Goal: Use online tool/utility: Utilize a website feature to perform a specific function

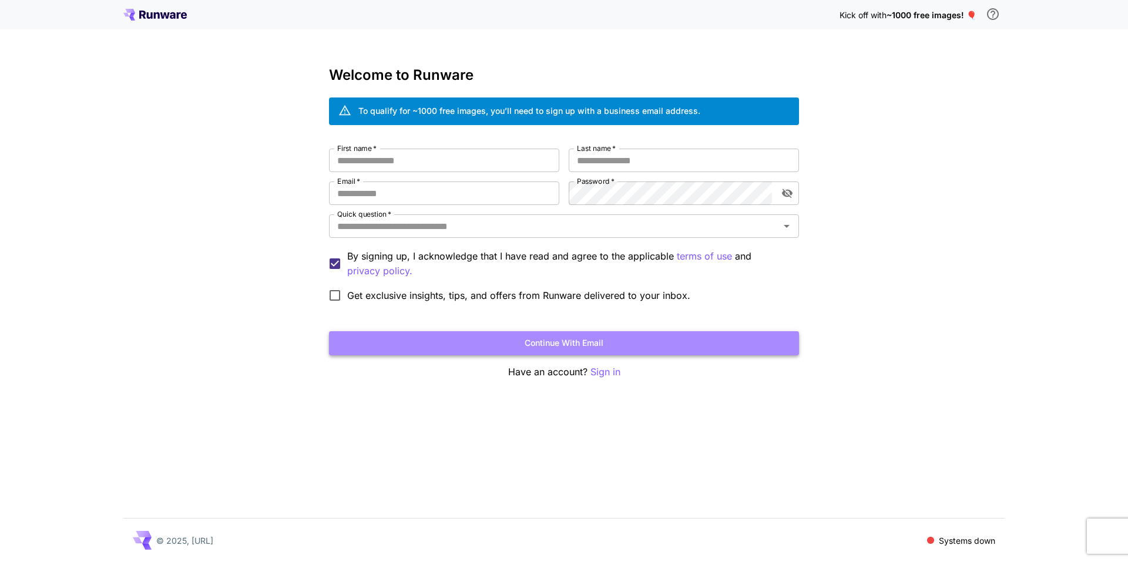
click at [584, 335] on button "Continue with email" at bounding box center [564, 343] width 470 height 24
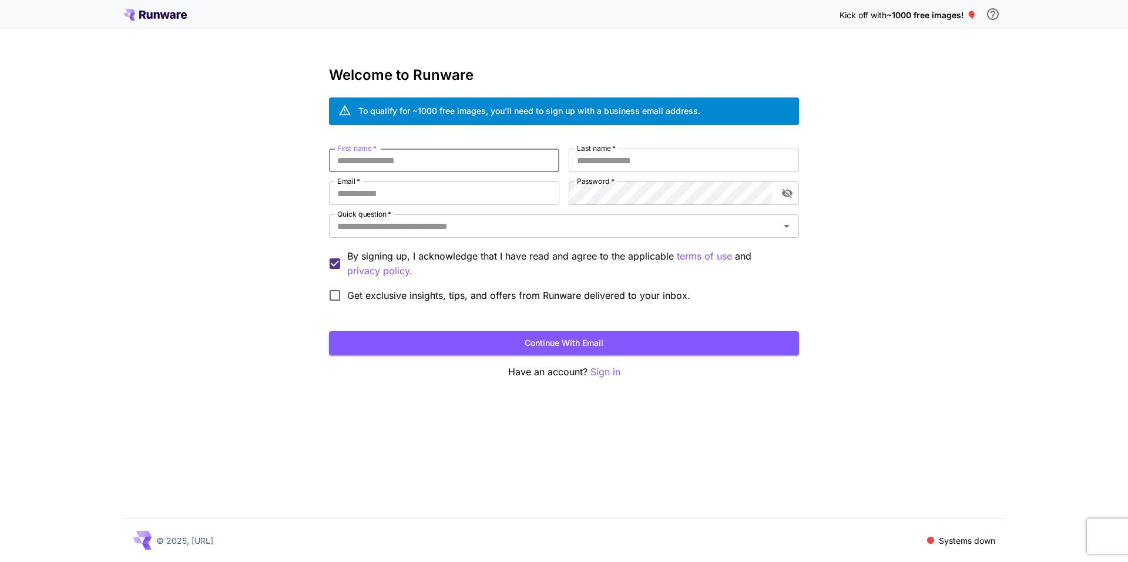
click at [450, 159] on input "First name   *" at bounding box center [444, 161] width 230 height 24
type input "*****"
click at [588, 160] on input "Last name   *" at bounding box center [684, 161] width 230 height 24
type input "*****"
click at [479, 197] on input "Email   *" at bounding box center [444, 194] width 230 height 24
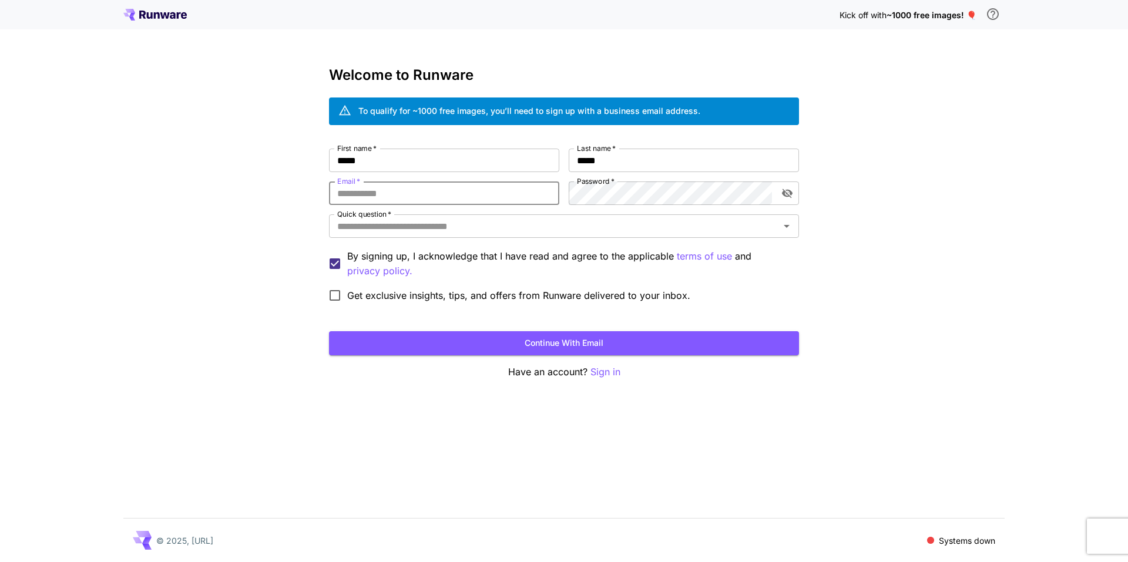
click at [474, 201] on input "Email   *" at bounding box center [444, 194] width 230 height 24
type input "**********"
click at [637, 205] on div "**********" at bounding box center [564, 228] width 470 height 159
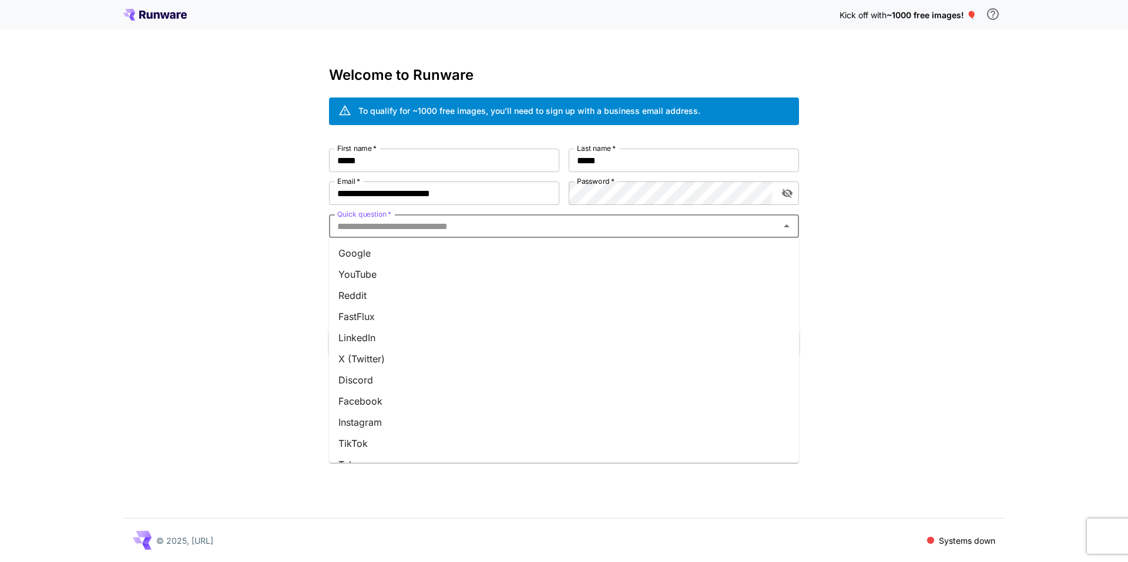
click at [655, 219] on input "Quick question   *" at bounding box center [555, 226] width 444 height 16
click at [533, 281] on li "YouTube" at bounding box center [564, 274] width 470 height 21
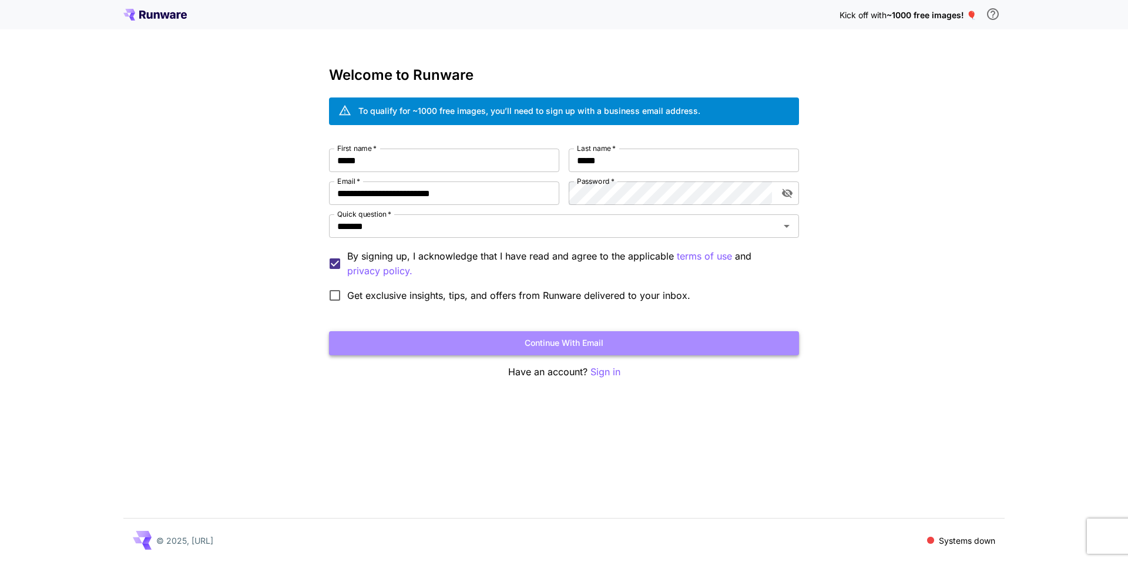
click at [583, 342] on button "Continue with email" at bounding box center [564, 343] width 470 height 24
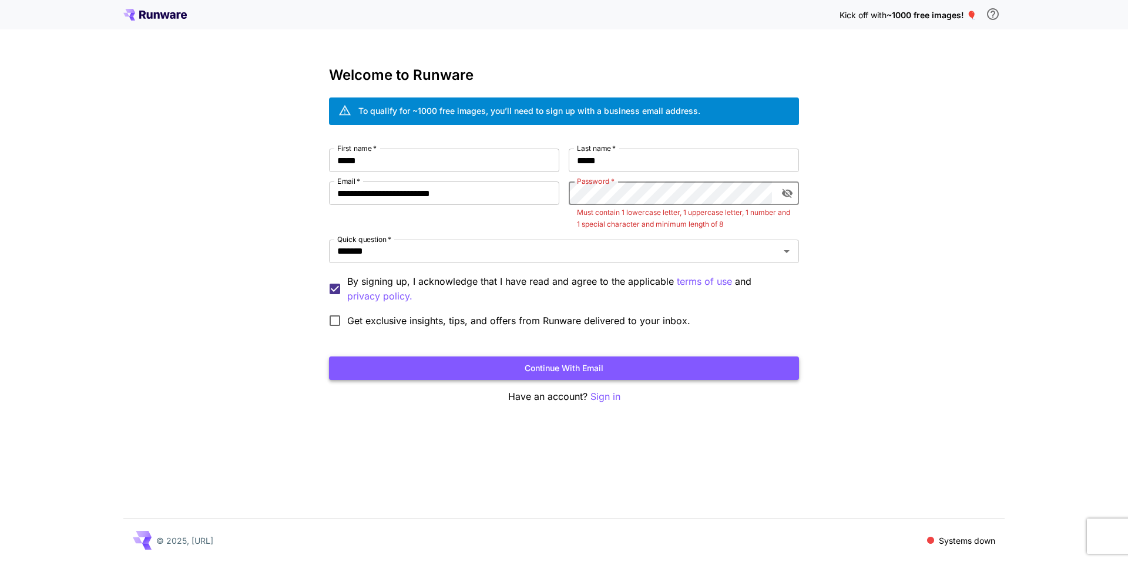
click at [640, 357] on button "Continue with email" at bounding box center [564, 369] width 470 height 24
click at [797, 198] on div "Password   *" at bounding box center [684, 194] width 230 height 24
click at [788, 192] on icon "toggle password visibility" at bounding box center [787, 193] width 11 height 9
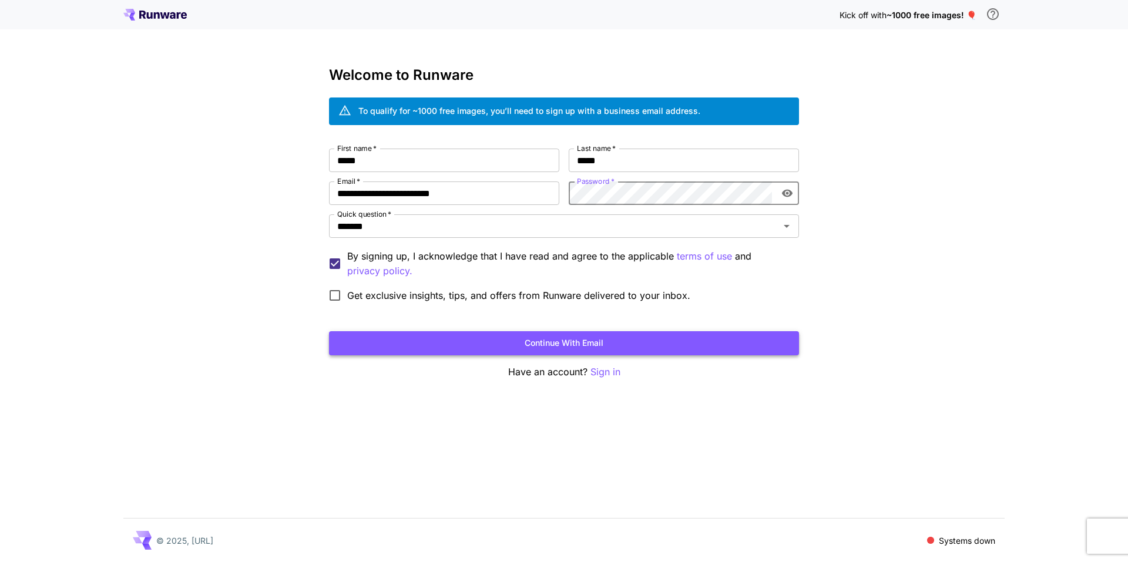
click at [648, 333] on button "Continue with email" at bounding box center [564, 343] width 470 height 24
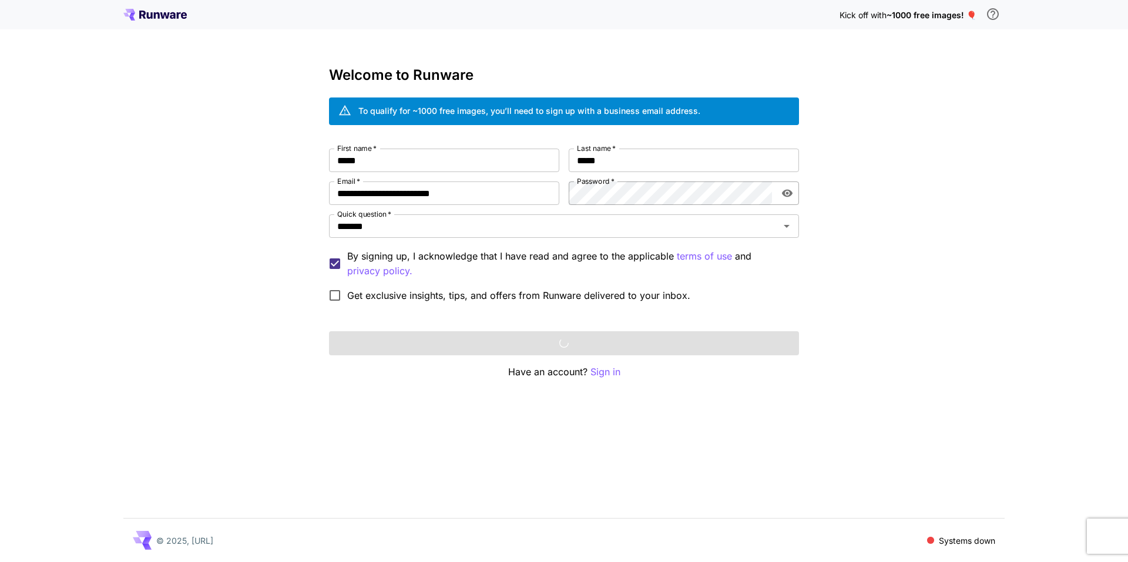
drag, startPoint x: 648, startPoint y: 334, endPoint x: 611, endPoint y: 336, distance: 37.1
click at [611, 336] on div "Continue with email" at bounding box center [564, 343] width 470 height 24
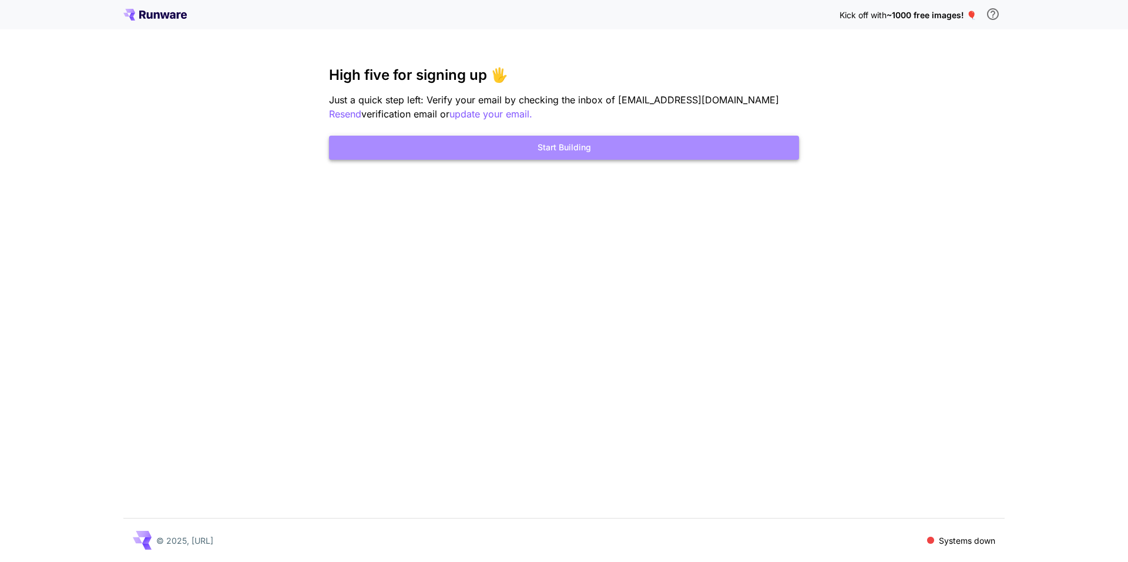
click at [623, 148] on button "Start Building" at bounding box center [564, 148] width 470 height 24
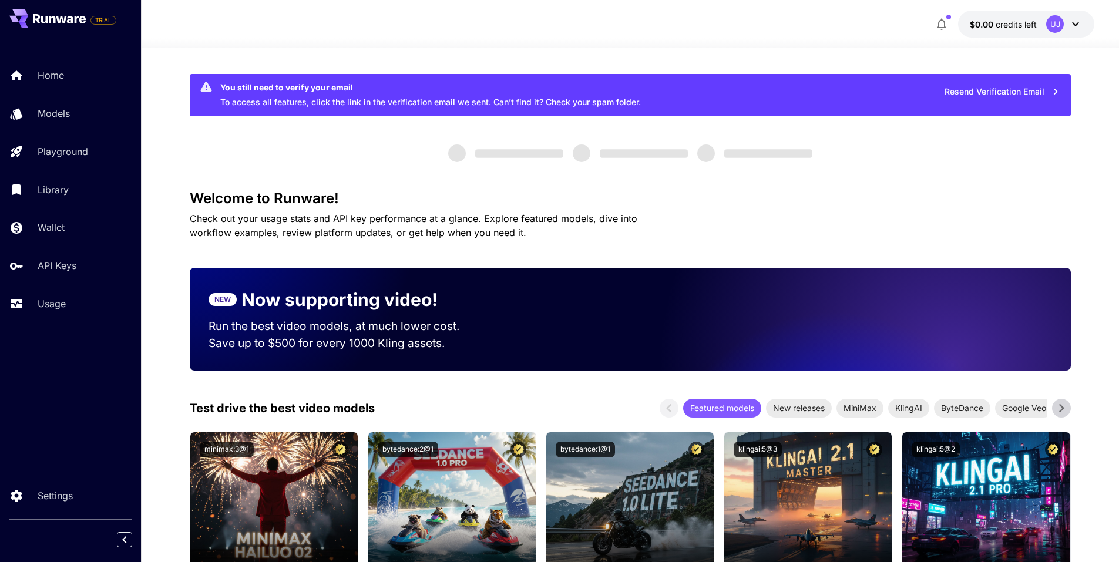
click at [1074, 23] on icon at bounding box center [1075, 24] width 7 height 4
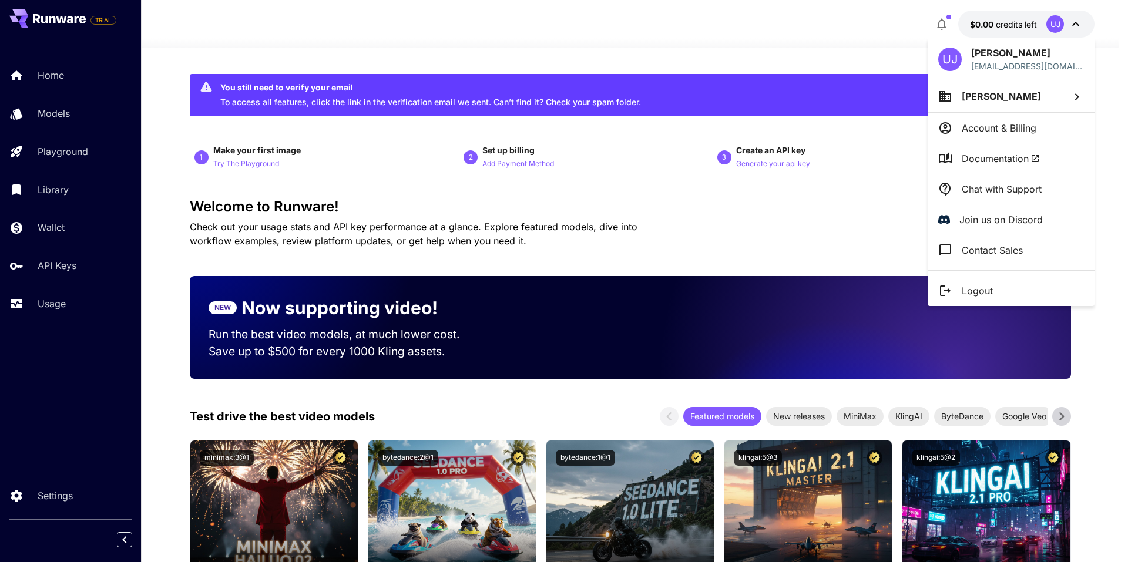
click at [71, 126] on div at bounding box center [564, 281] width 1128 height 562
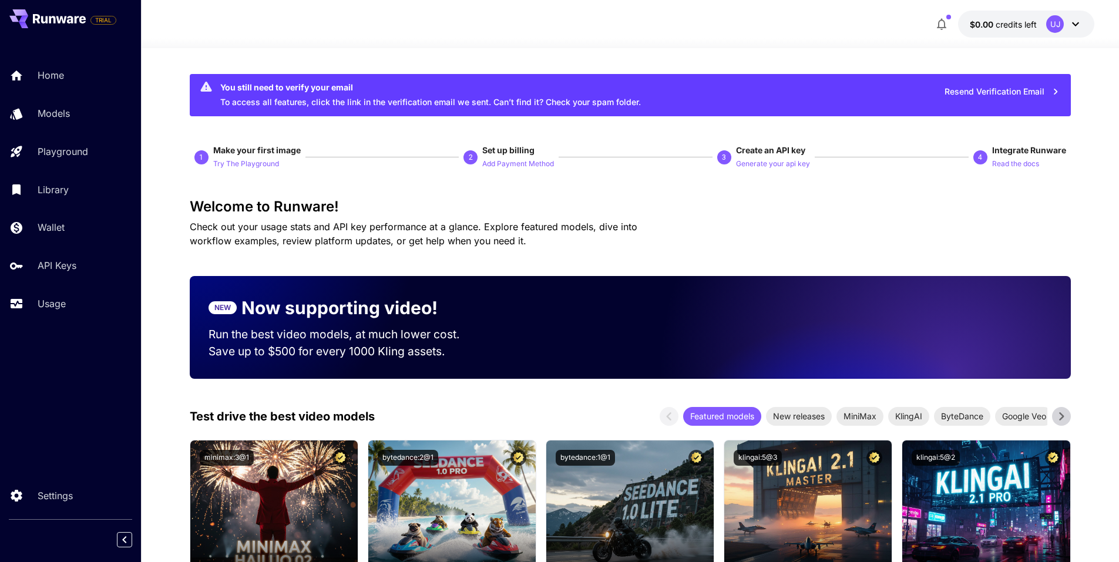
click at [70, 116] on div "UJ [PERSON_NAME] [EMAIL_ADDRESS][DOMAIN_NAME] [PERSON_NAME] Account & Billing D…" at bounding box center [94, 281] width 188 height 562
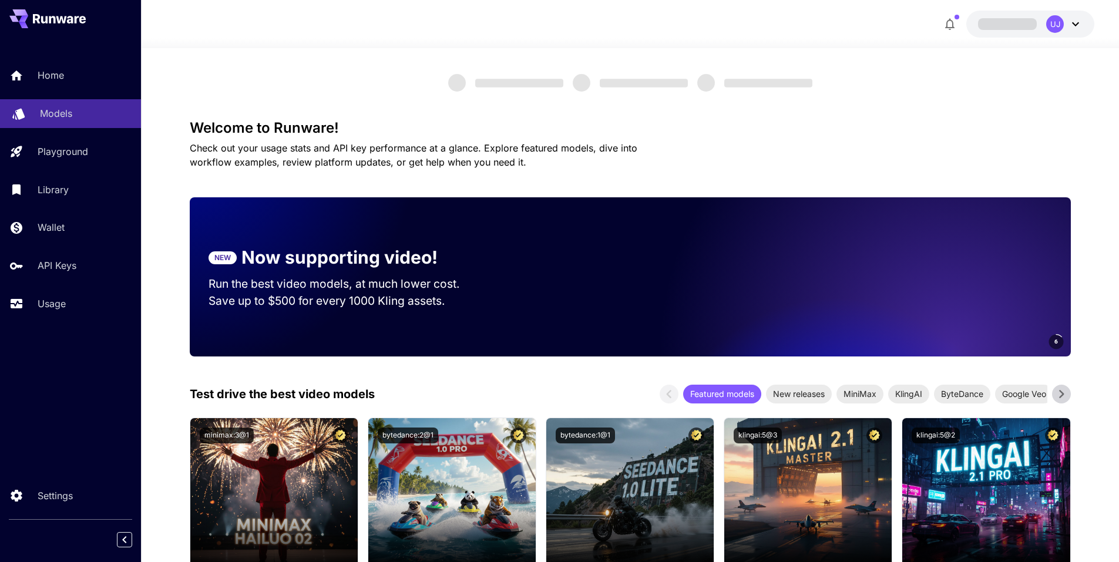
click at [92, 119] on div "Models" at bounding box center [86, 113] width 92 height 14
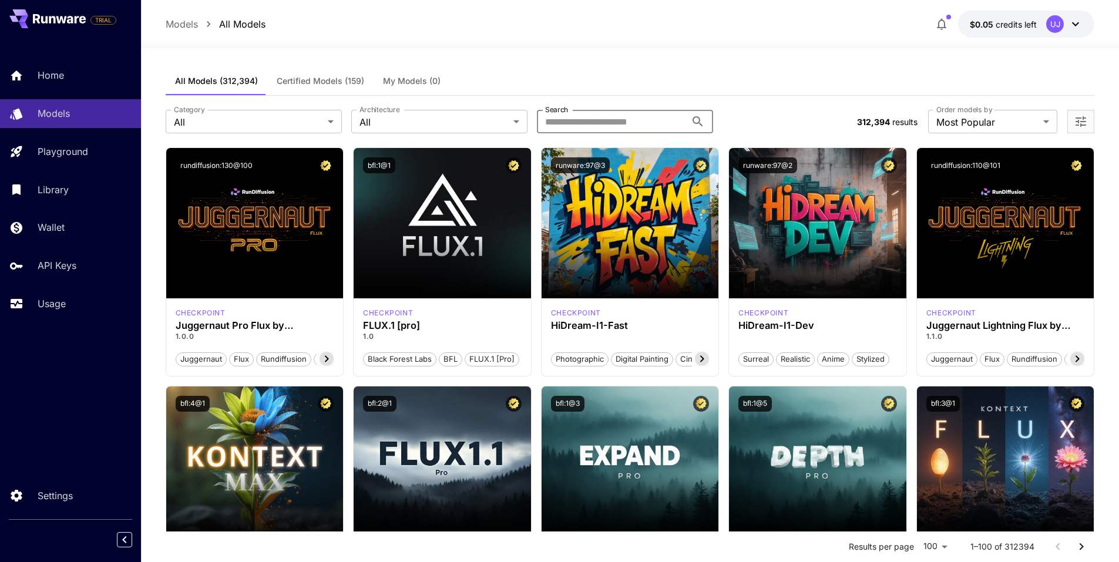
click at [609, 125] on input "Search" at bounding box center [611, 122] width 149 height 24
type input "**********"
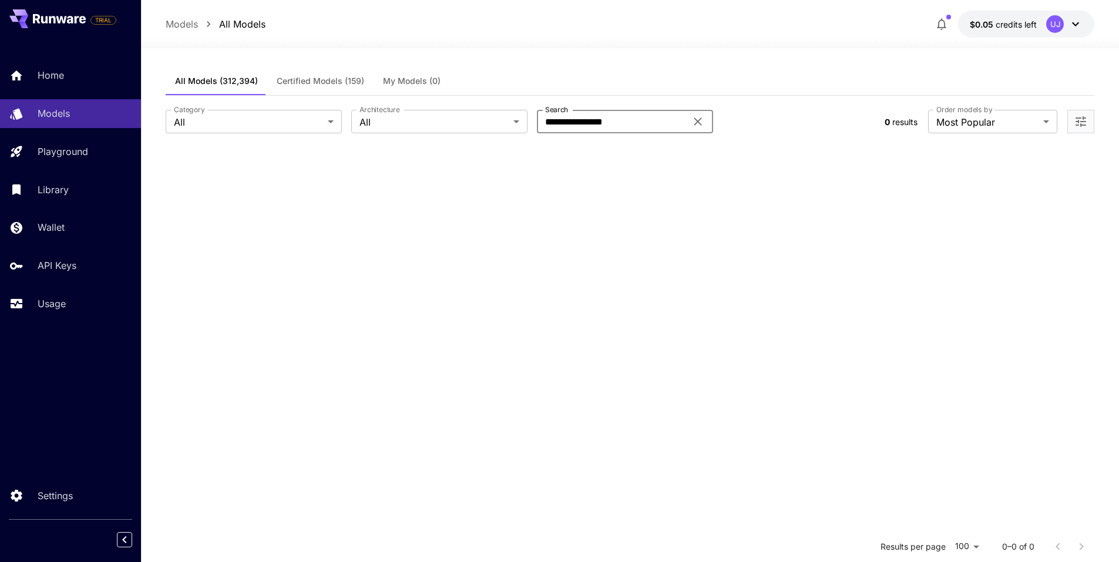
click at [693, 120] on icon at bounding box center [698, 122] width 14 height 14
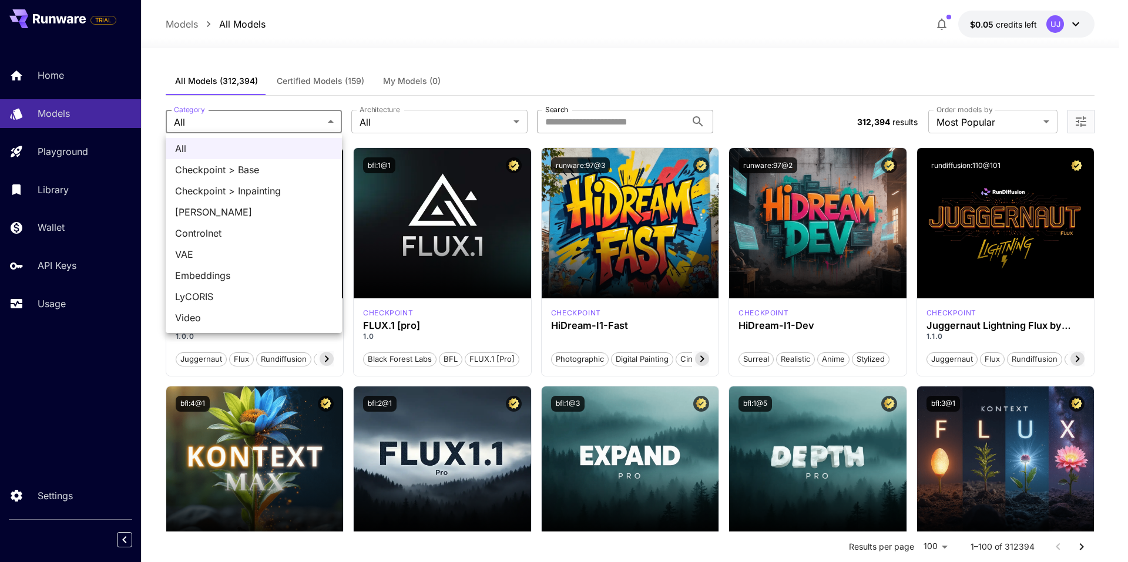
click at [540, 83] on div at bounding box center [564, 281] width 1128 height 562
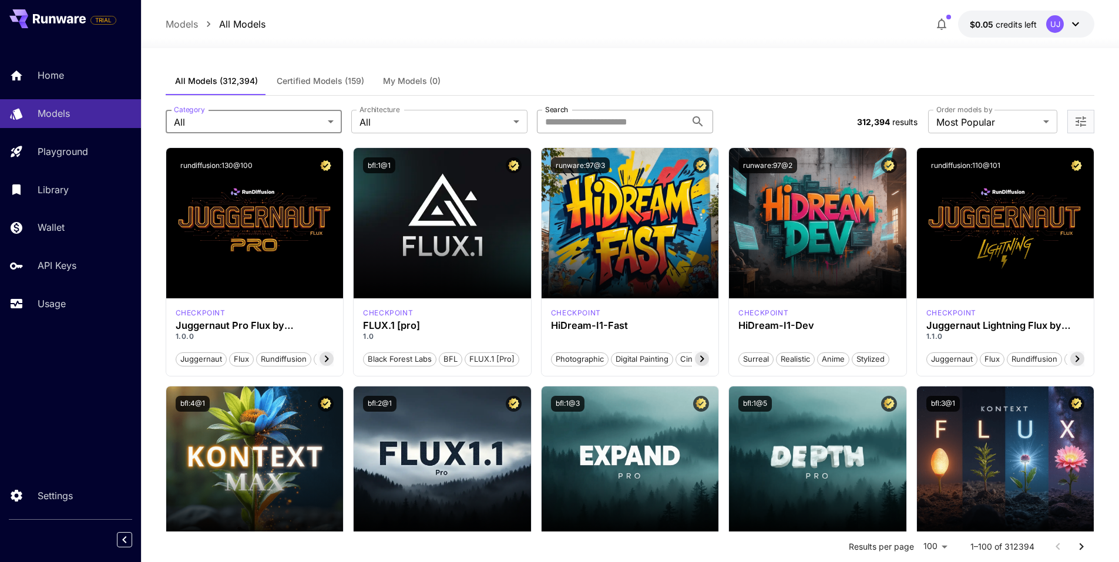
click at [329, 83] on span "Certified Models (159)" at bounding box center [321, 81] width 88 height 11
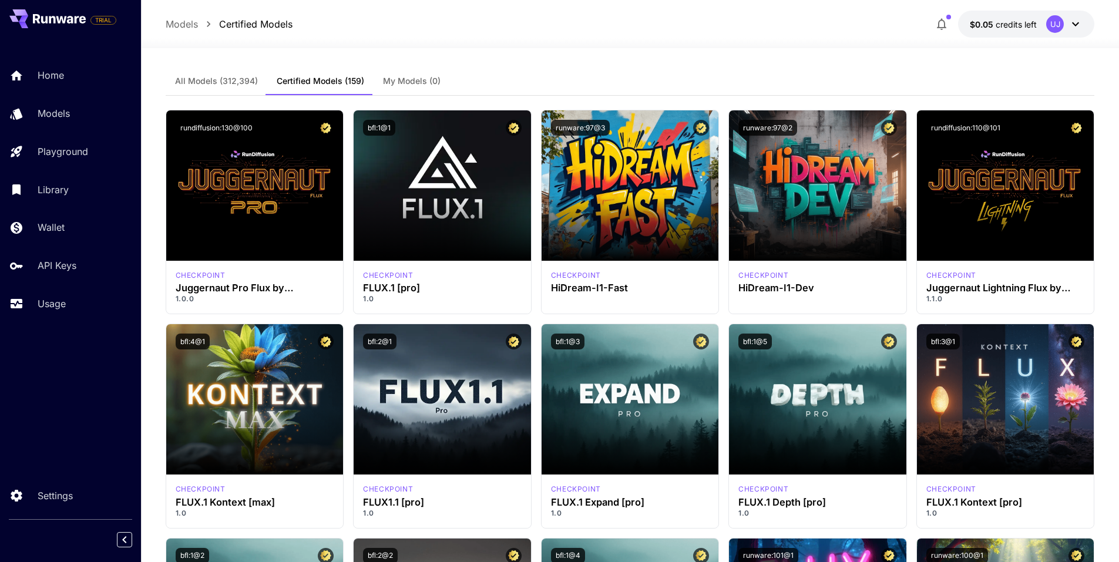
click at [1063, 22] on div "UJ" at bounding box center [1055, 24] width 18 height 18
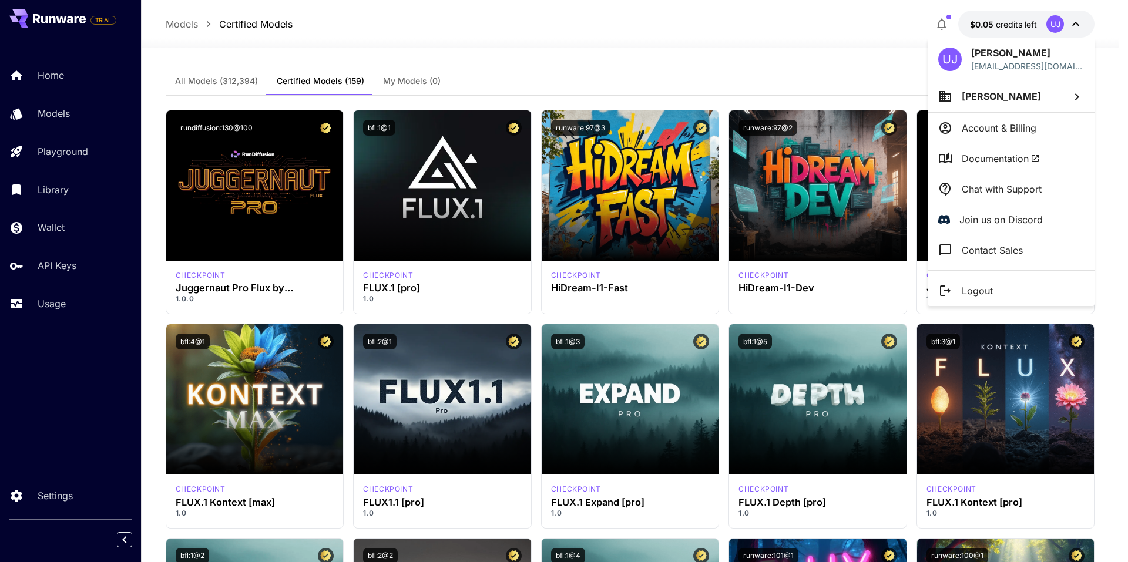
click at [1063, 25] on div at bounding box center [564, 281] width 1128 height 562
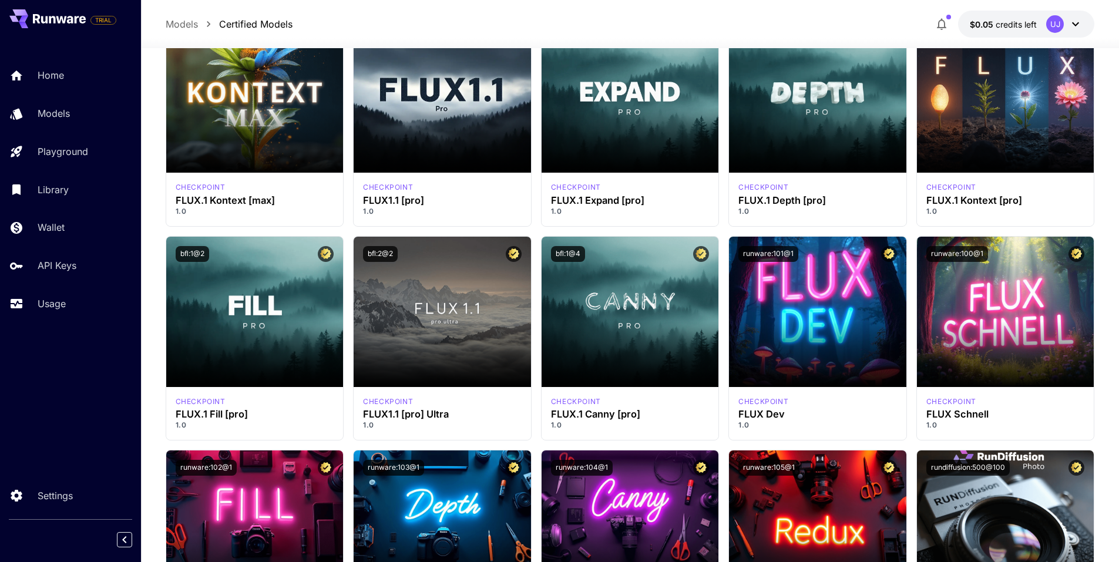
scroll to position [176, 0]
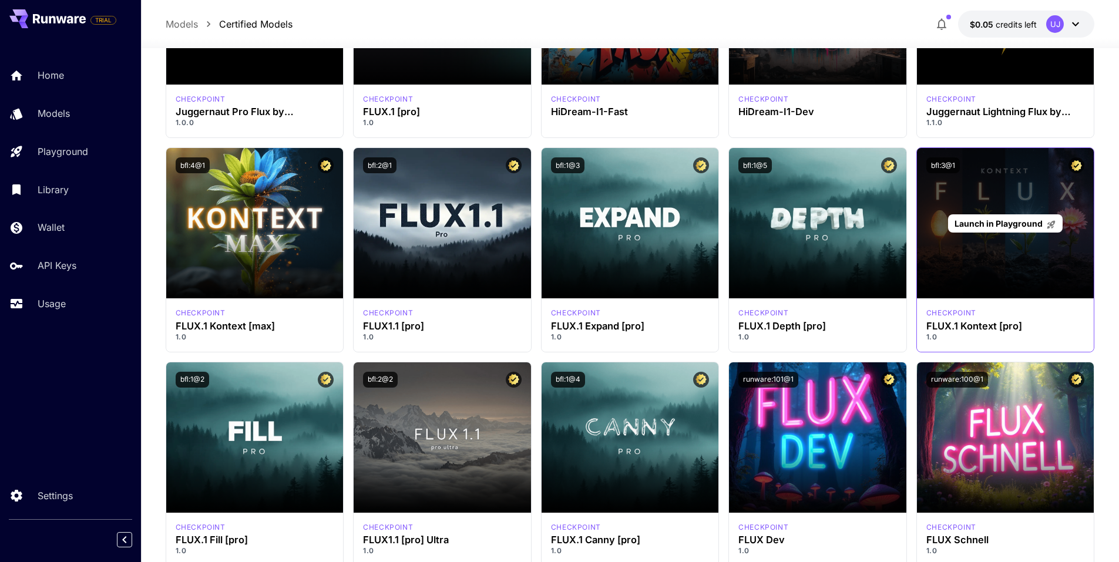
click at [1053, 273] on div "Launch in Playground" at bounding box center [1005, 223] width 177 height 150
click at [1036, 223] on span "Launch in Playground" at bounding box center [999, 224] width 88 height 10
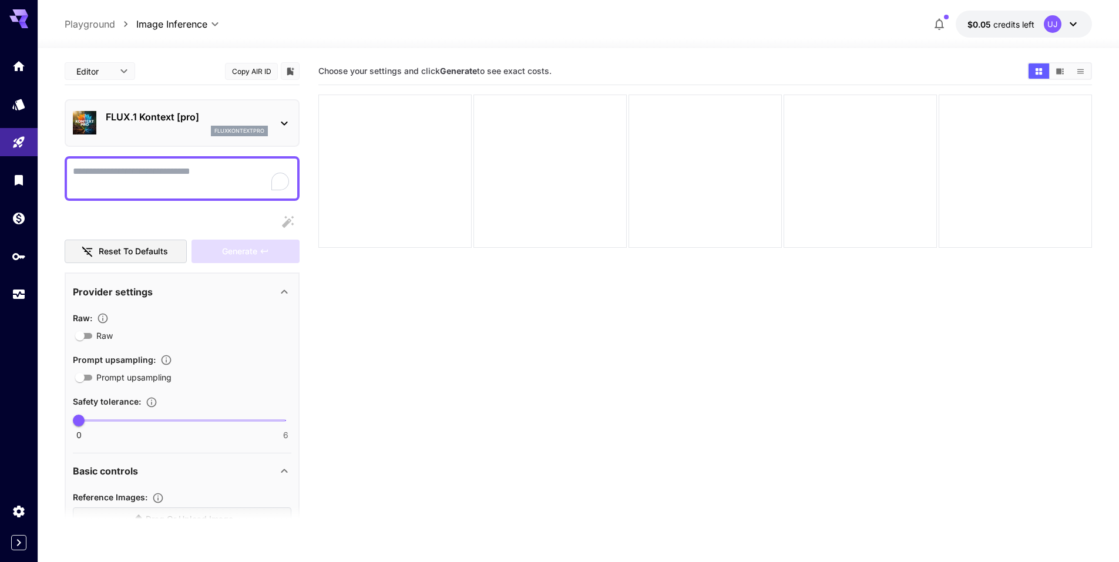
click at [136, 183] on textarea "Raw" at bounding box center [182, 179] width 219 height 28
click at [199, 172] on textarea "Raw" at bounding box center [182, 179] width 219 height 28
paste textarea "**********"
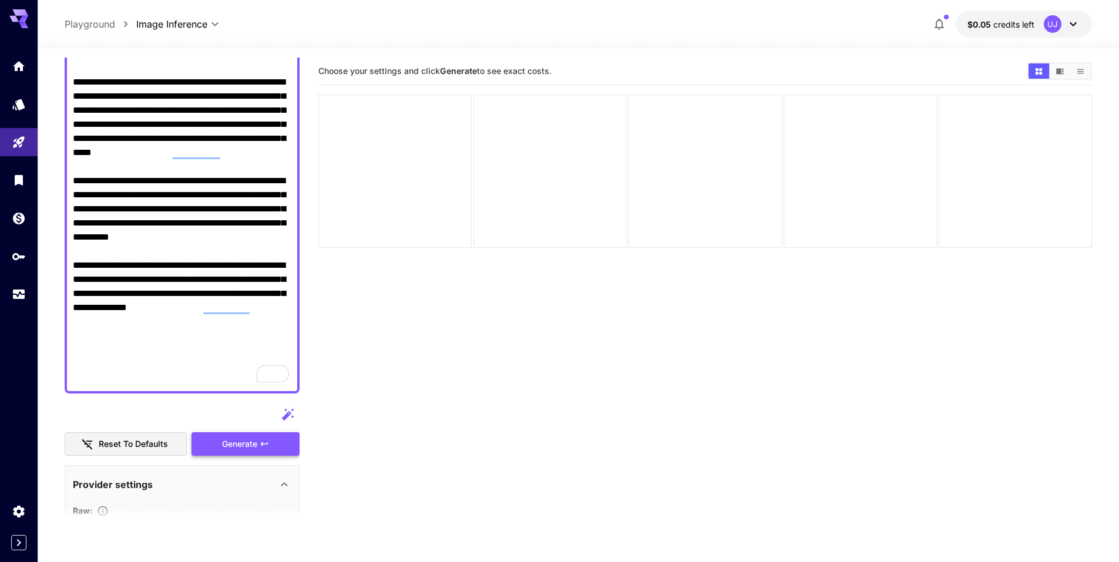
scroll to position [427, 0]
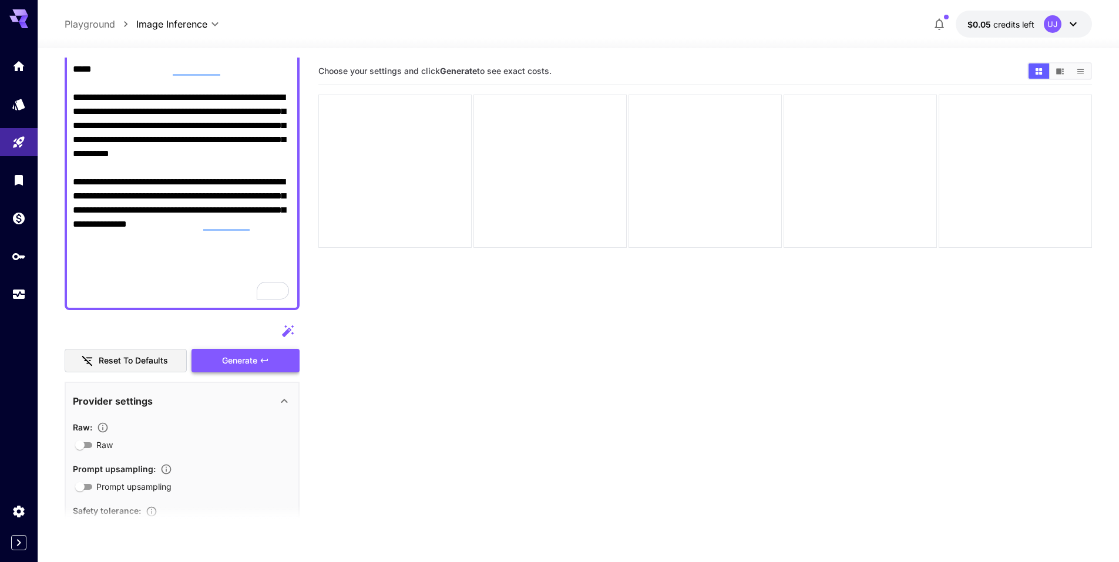
type textarea "**********"
click at [260, 357] on icon "button" at bounding box center [264, 360] width 9 height 9
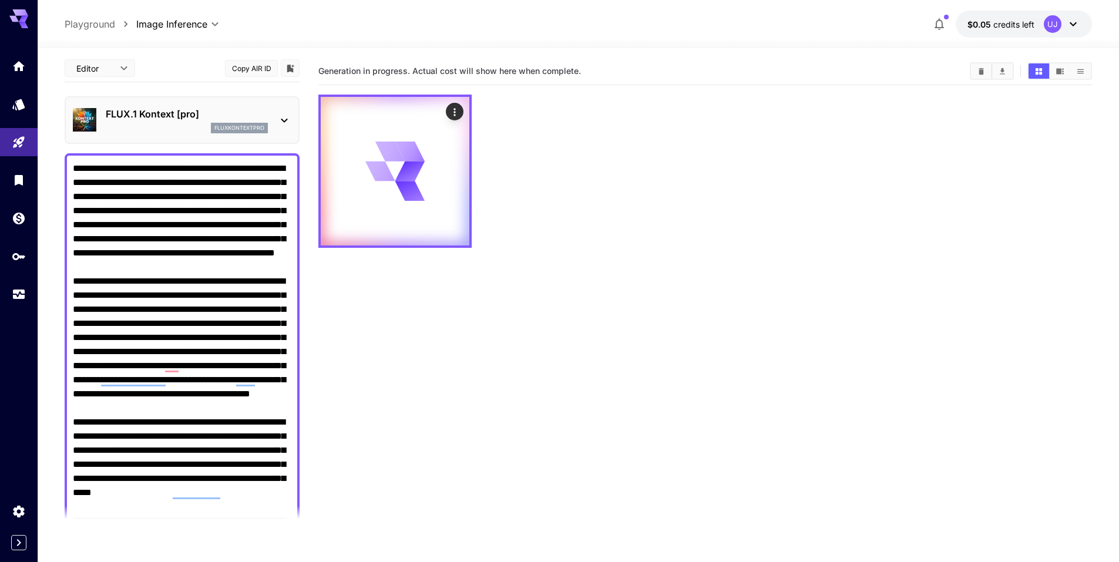
scroll to position [0, 0]
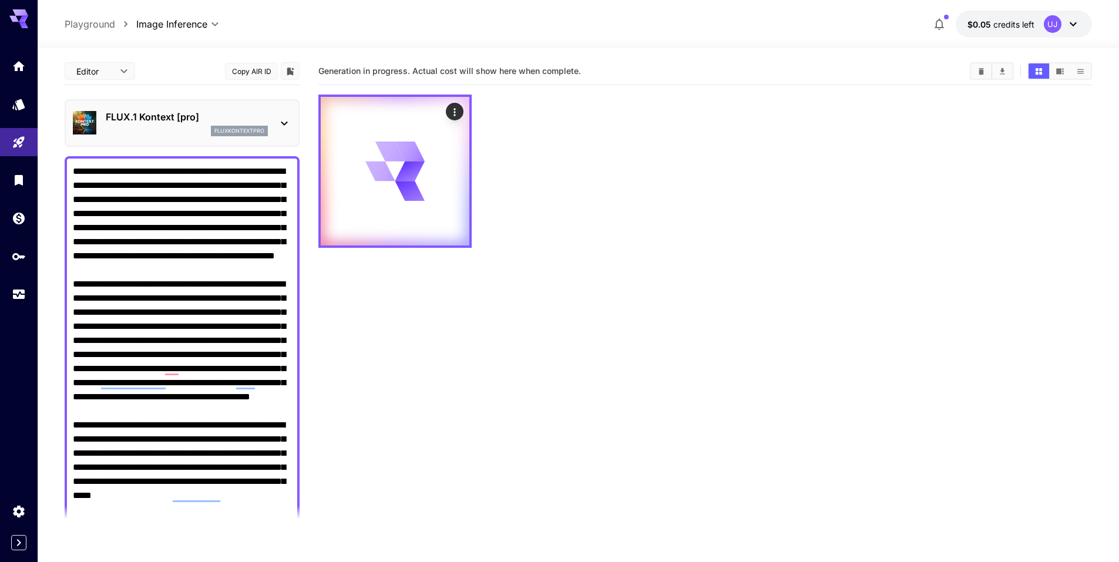
click at [282, 127] on icon at bounding box center [284, 123] width 14 height 14
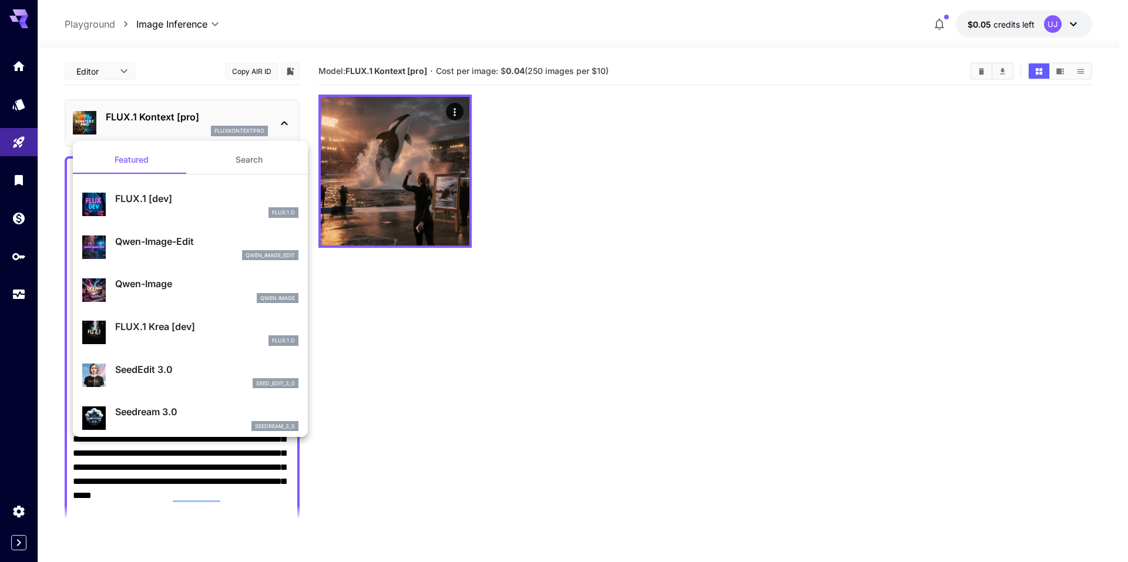
click at [411, 139] on div at bounding box center [564, 281] width 1128 height 562
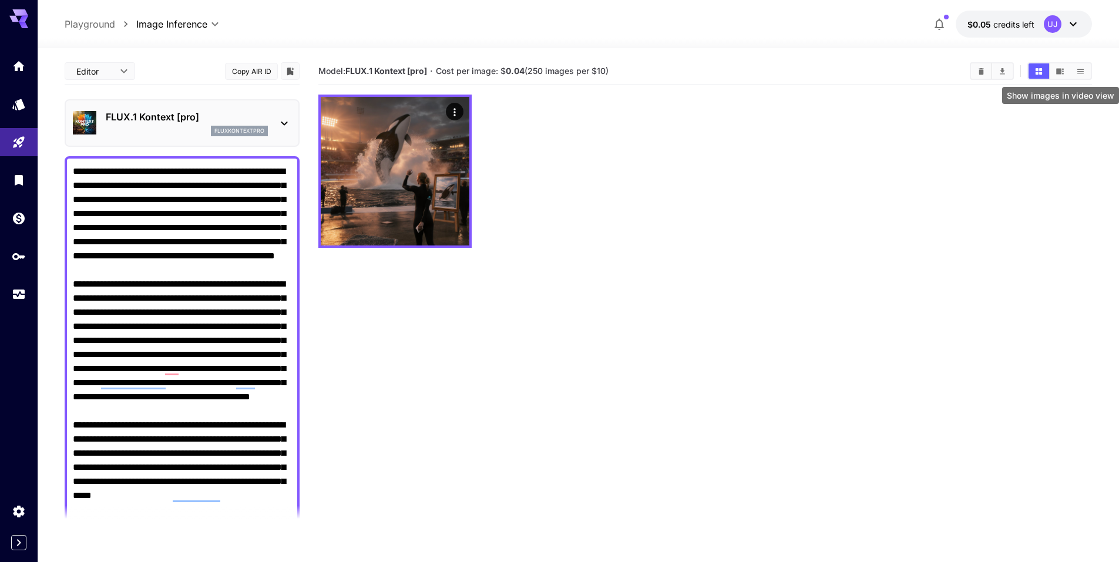
click at [1060, 73] on icon "Show images in video view" at bounding box center [1060, 71] width 8 height 6
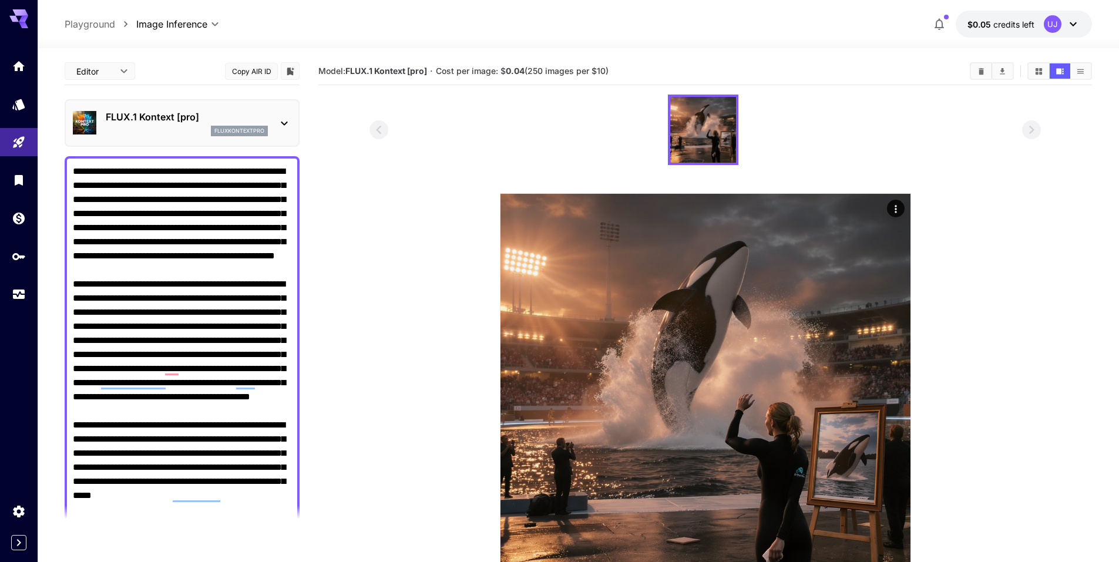
click at [1086, 70] on button "Show images in list view" at bounding box center [1081, 70] width 21 height 15
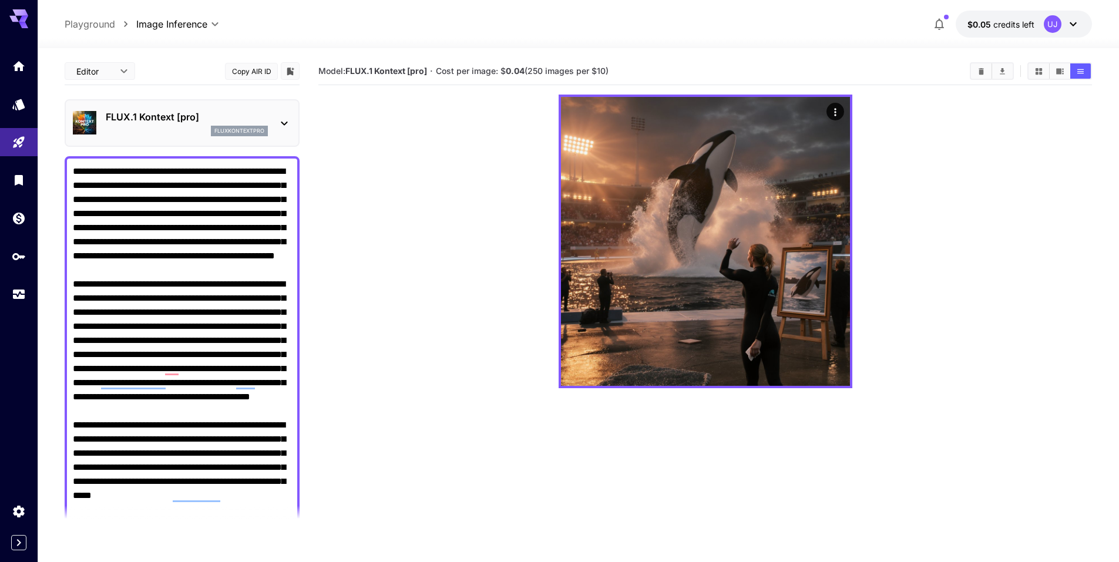
click at [113, 73] on body "**********" at bounding box center [559, 327] width 1119 height 655
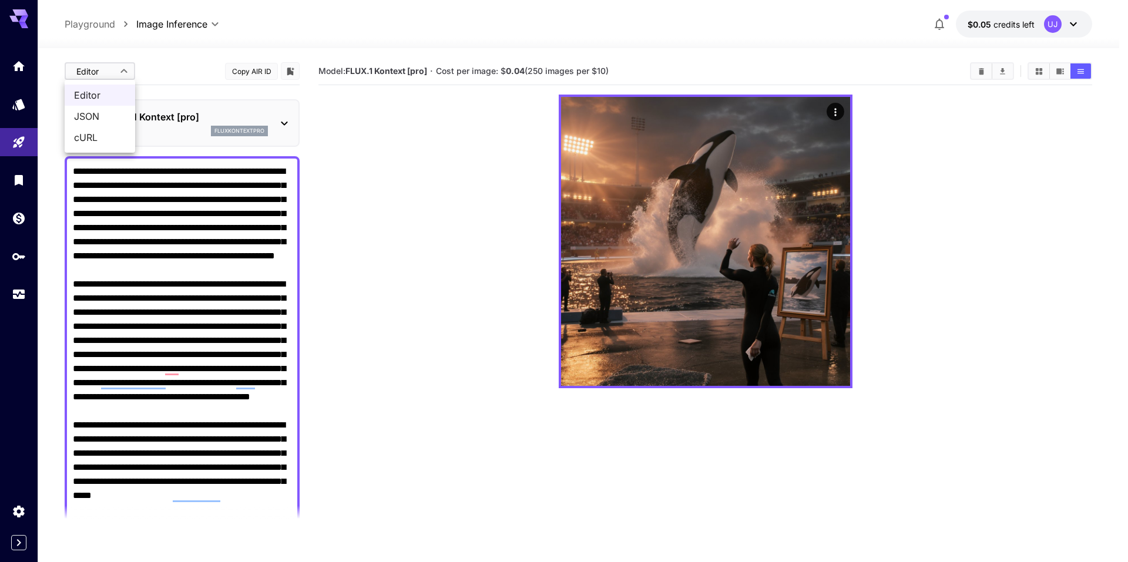
click at [113, 73] on div at bounding box center [564, 281] width 1128 height 562
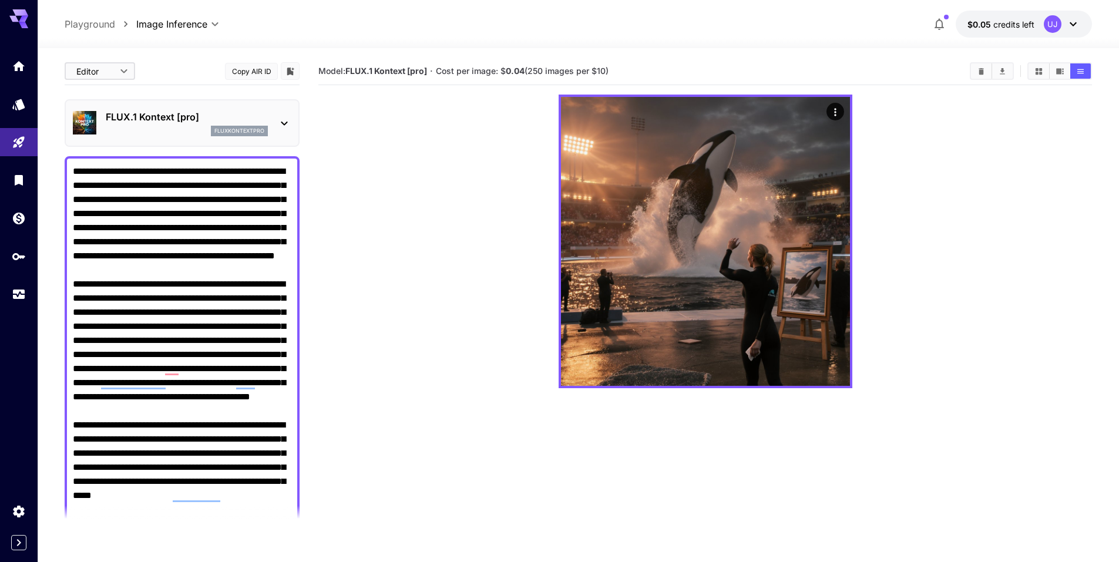
click at [214, 120] on p "FLUX.1 Kontext [pro]" at bounding box center [187, 117] width 162 height 14
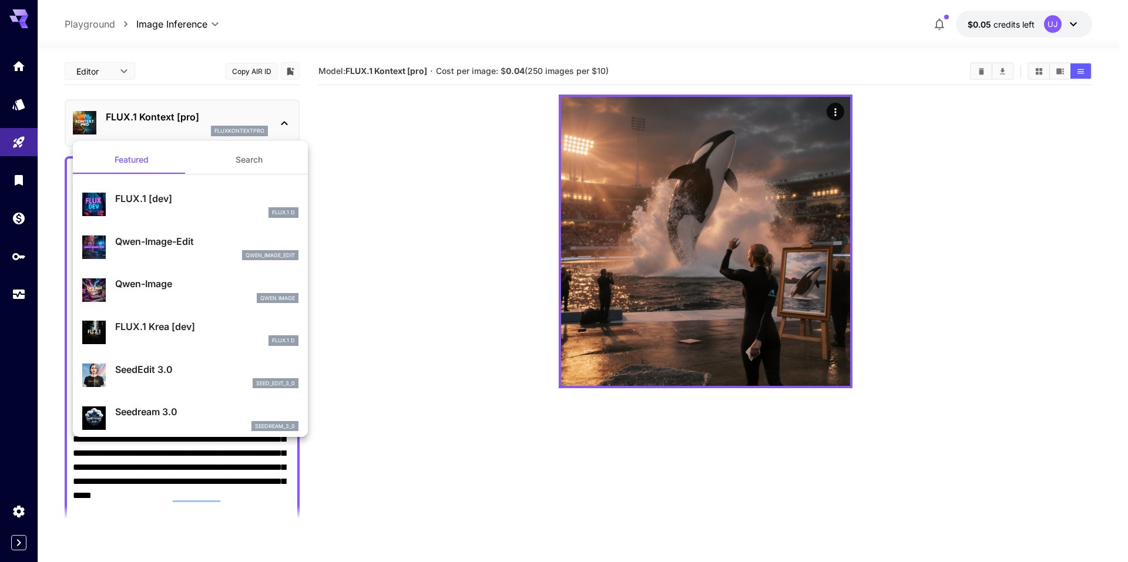
click at [214, 120] on div at bounding box center [564, 281] width 1128 height 562
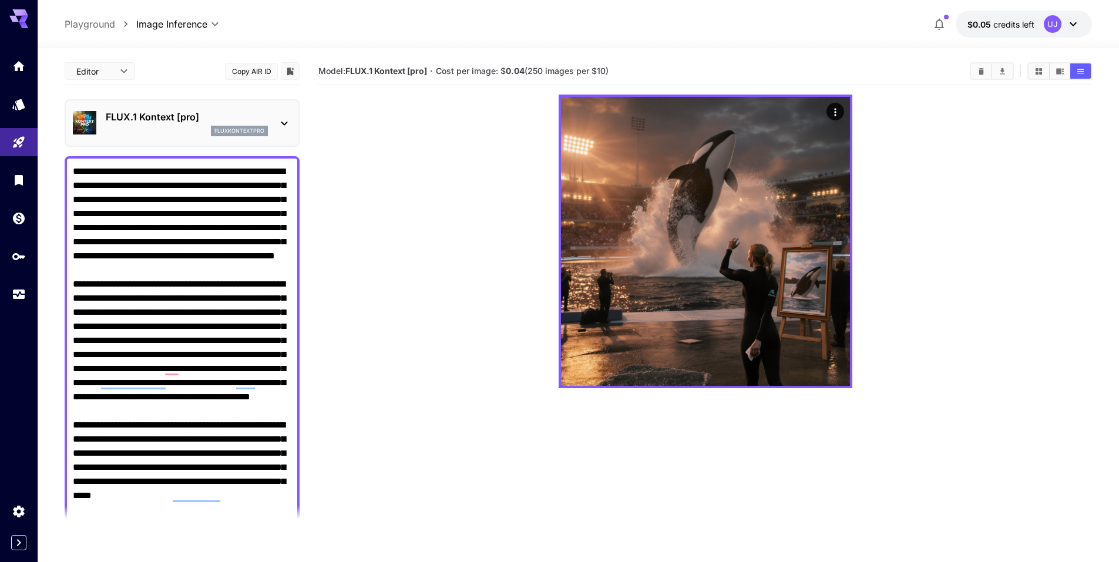
click at [406, 74] on b "FLUX.1 Kontext [pro]" at bounding box center [386, 71] width 82 height 10
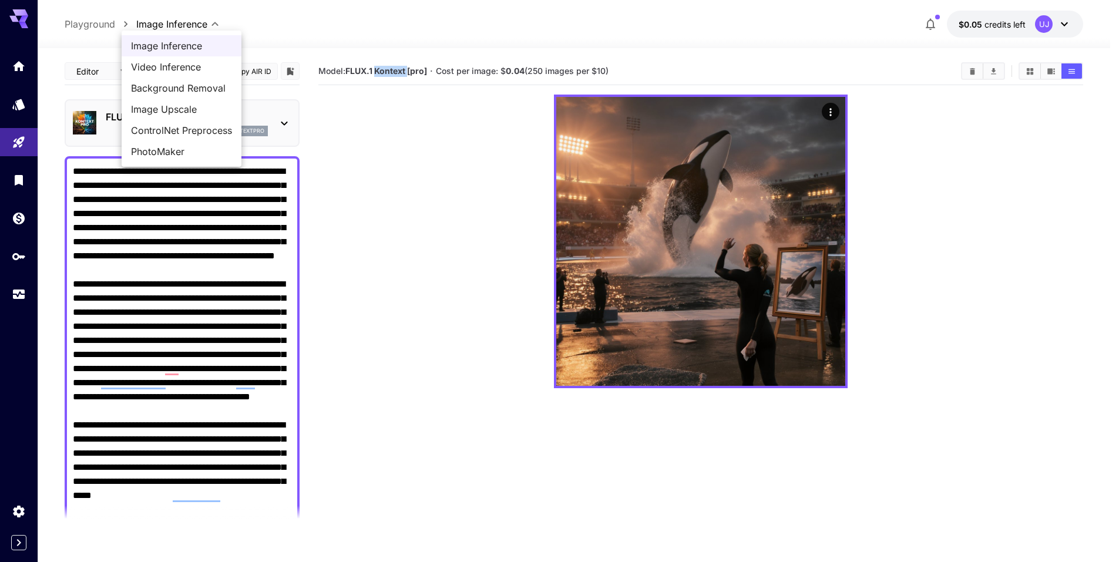
click at [207, 24] on body "**********" at bounding box center [559, 327] width 1119 height 655
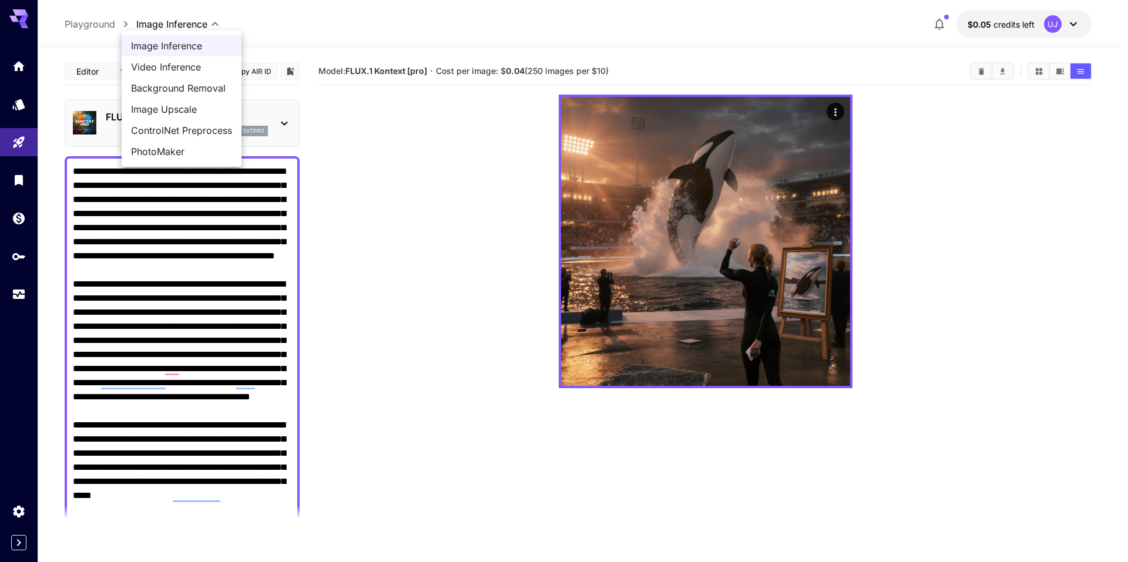
click at [14, 516] on div at bounding box center [564, 281] width 1128 height 562
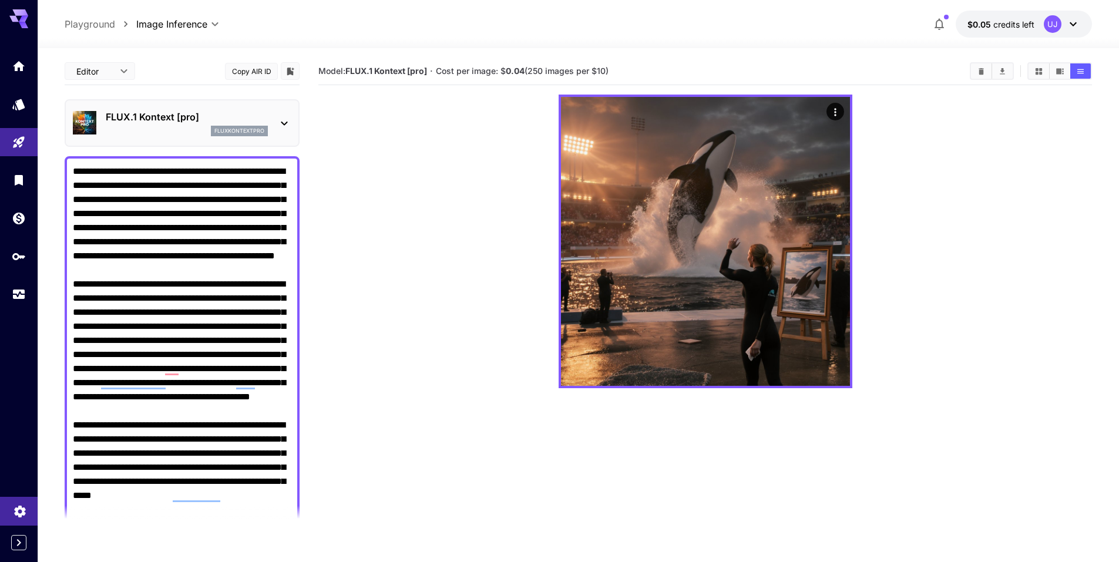
click at [15, 516] on link at bounding box center [19, 511] width 38 height 29
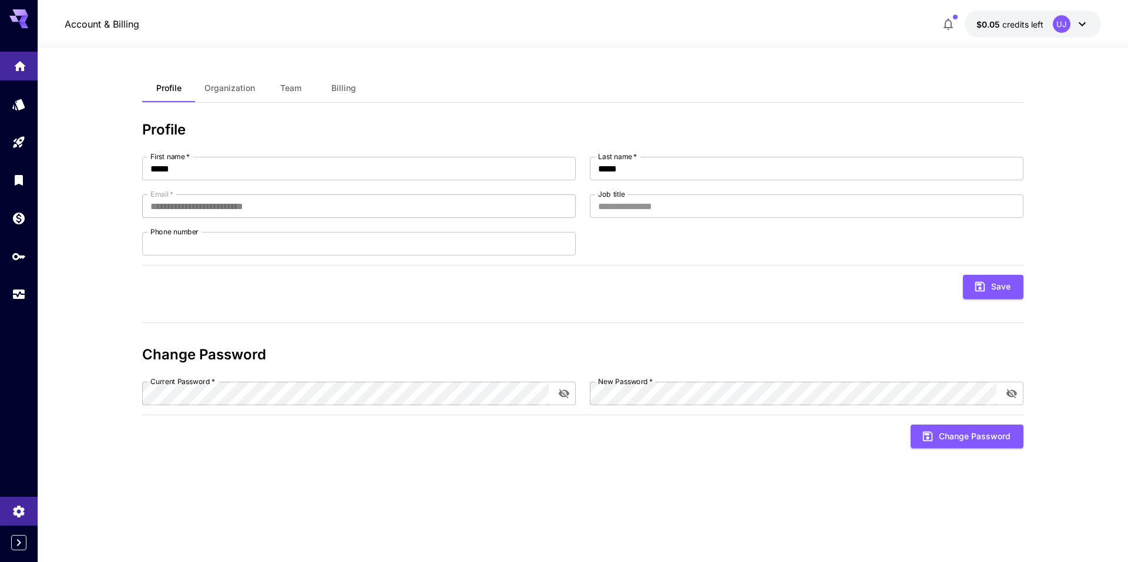
click at [30, 71] on link at bounding box center [19, 66] width 38 height 29
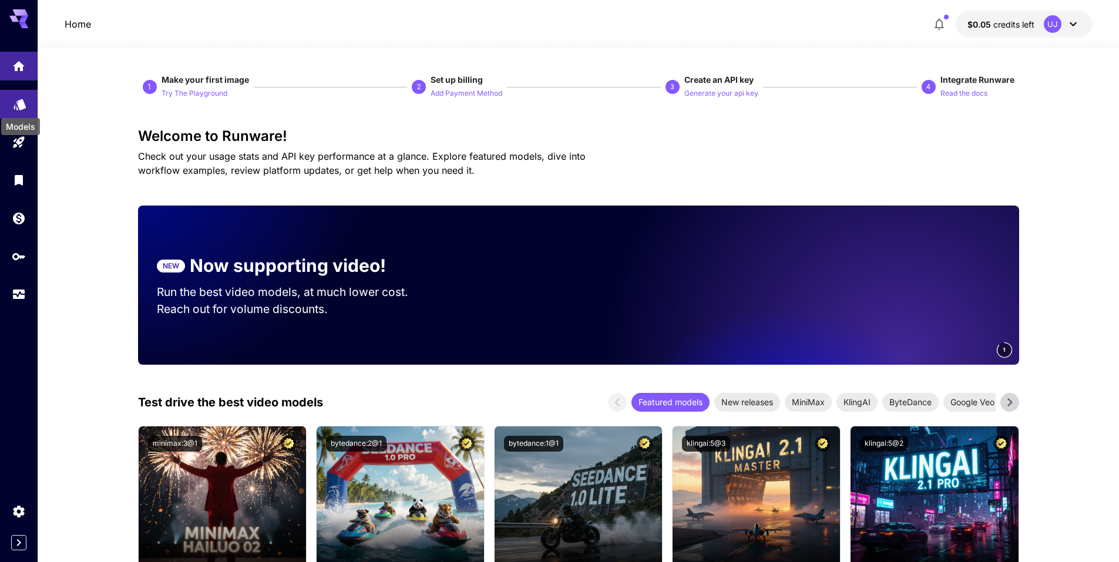
click at [19, 102] on icon "Models" at bounding box center [20, 101] width 12 height 11
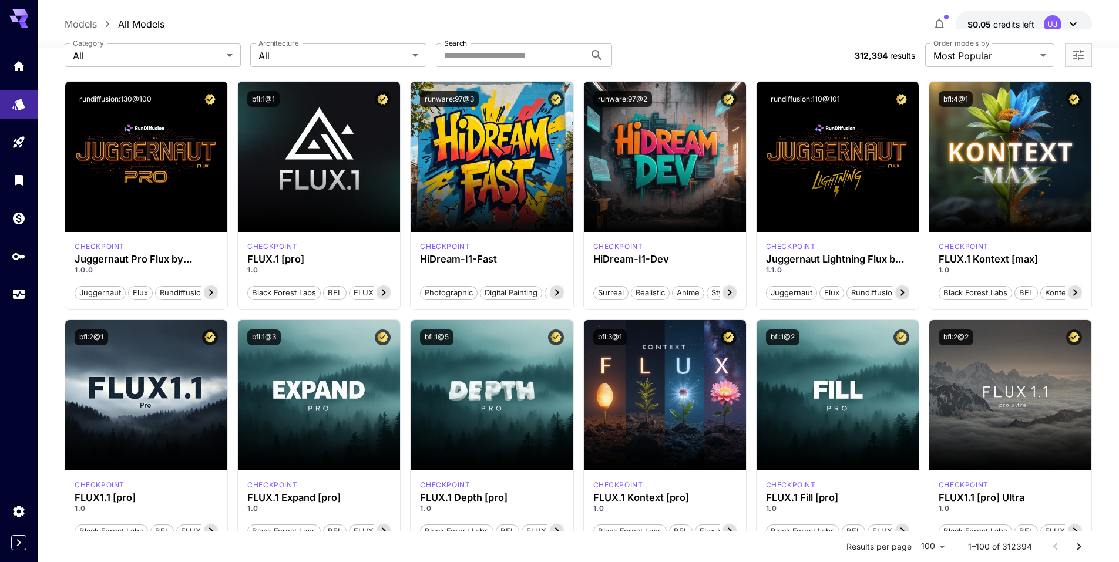
scroll to position [176, 0]
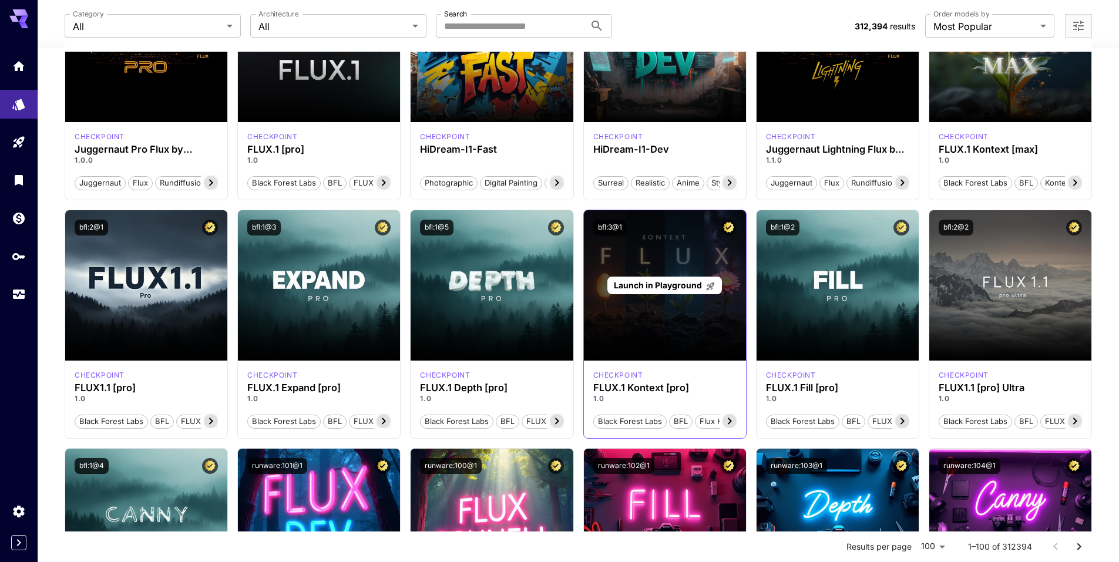
click at [670, 291] on p "Launch in Playground" at bounding box center [665, 285] width 102 height 12
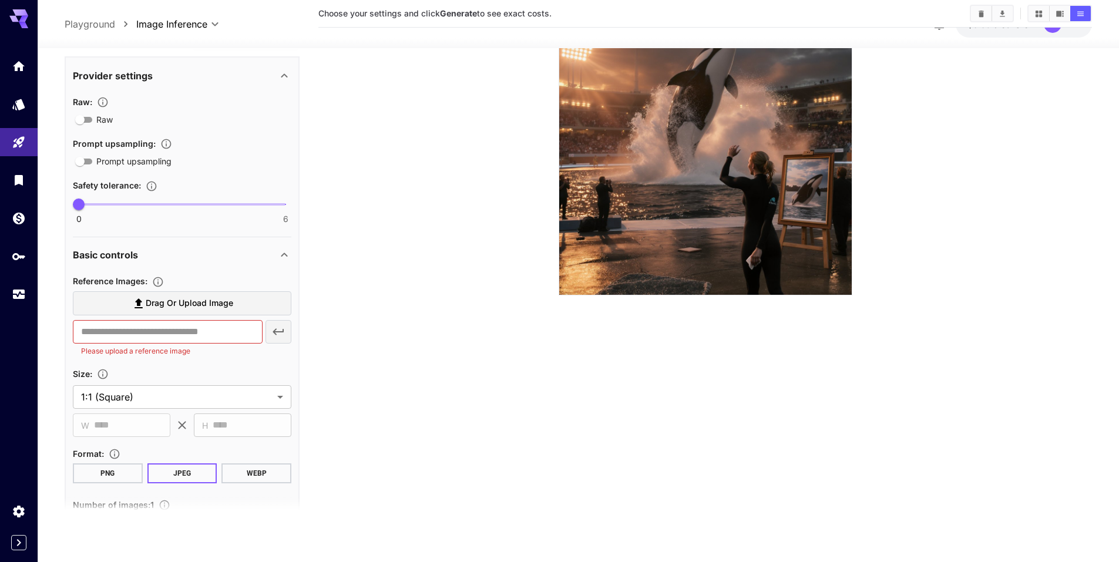
scroll to position [764, 0]
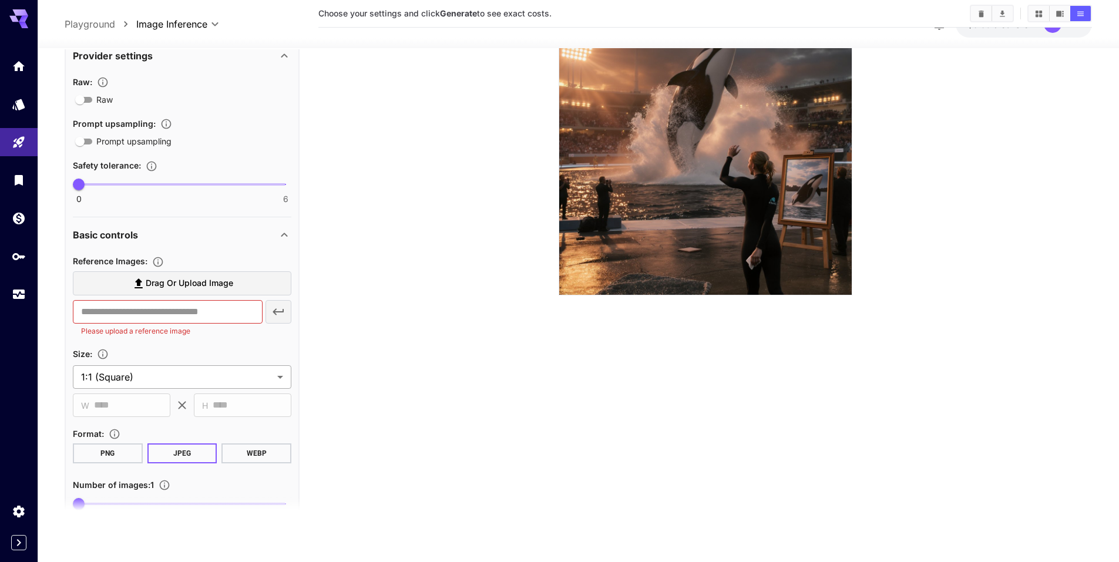
click at [223, 380] on body "**********" at bounding box center [559, 234] width 1119 height 655
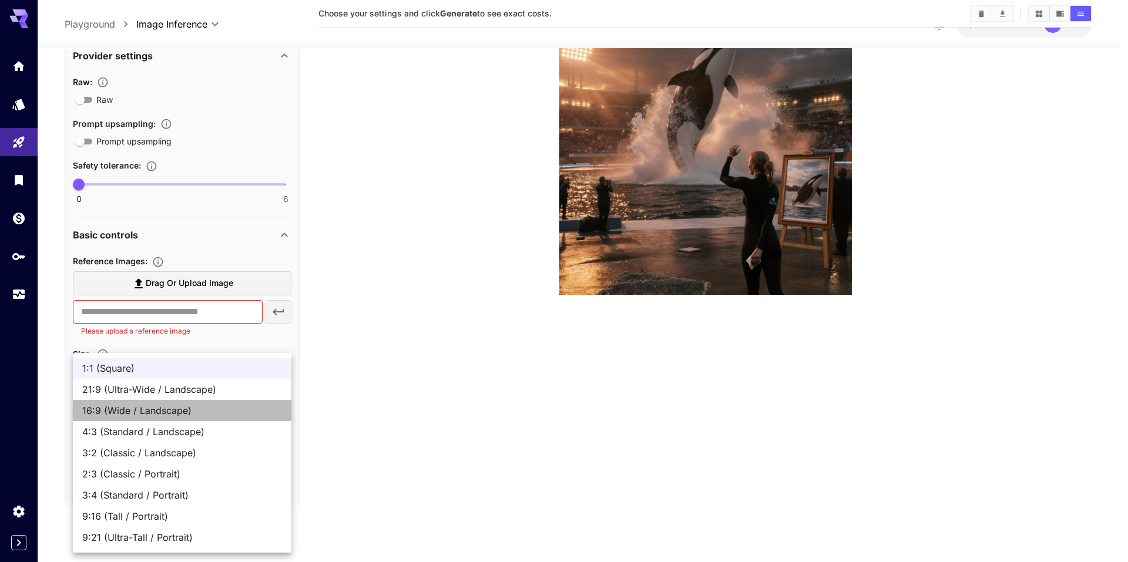
click at [192, 408] on span "16:9 (Wide / Landscape)" at bounding box center [182, 411] width 200 height 14
type input "**********"
type input "****"
type input "***"
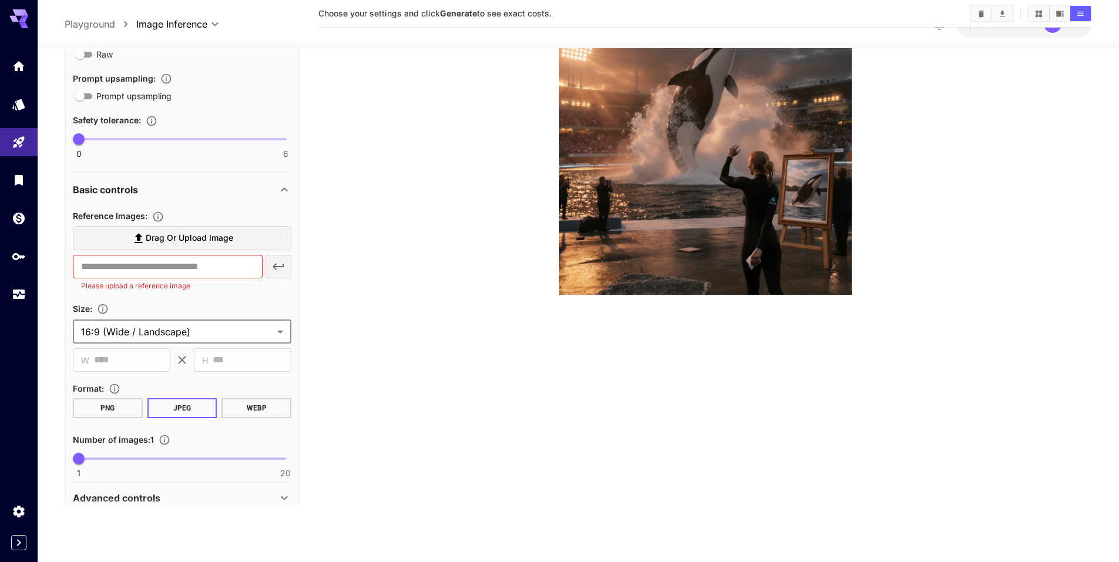
scroll to position [859, 0]
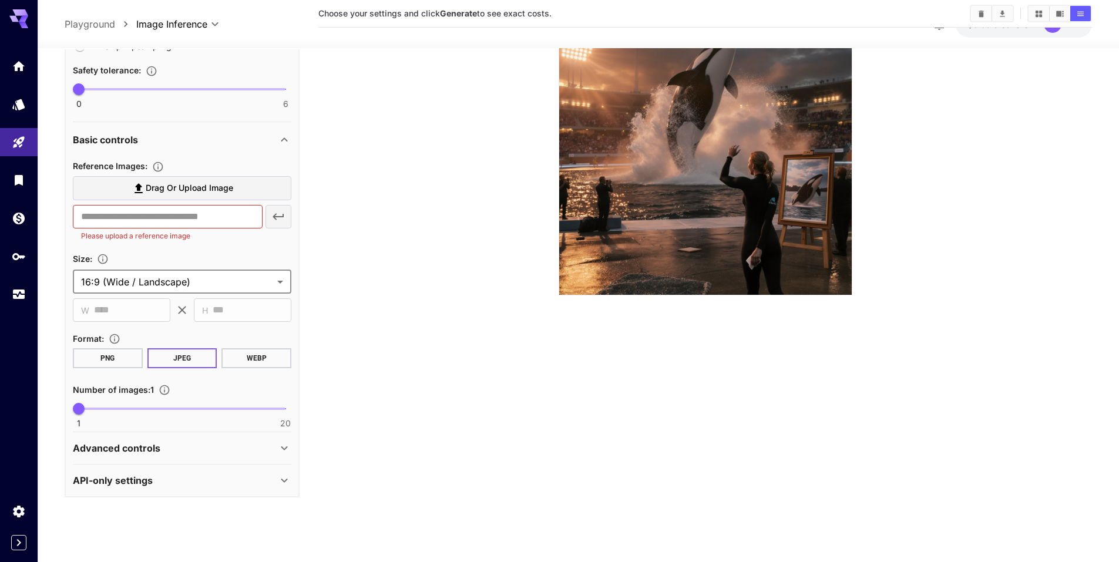
click at [133, 353] on button "PNG" at bounding box center [108, 358] width 70 height 20
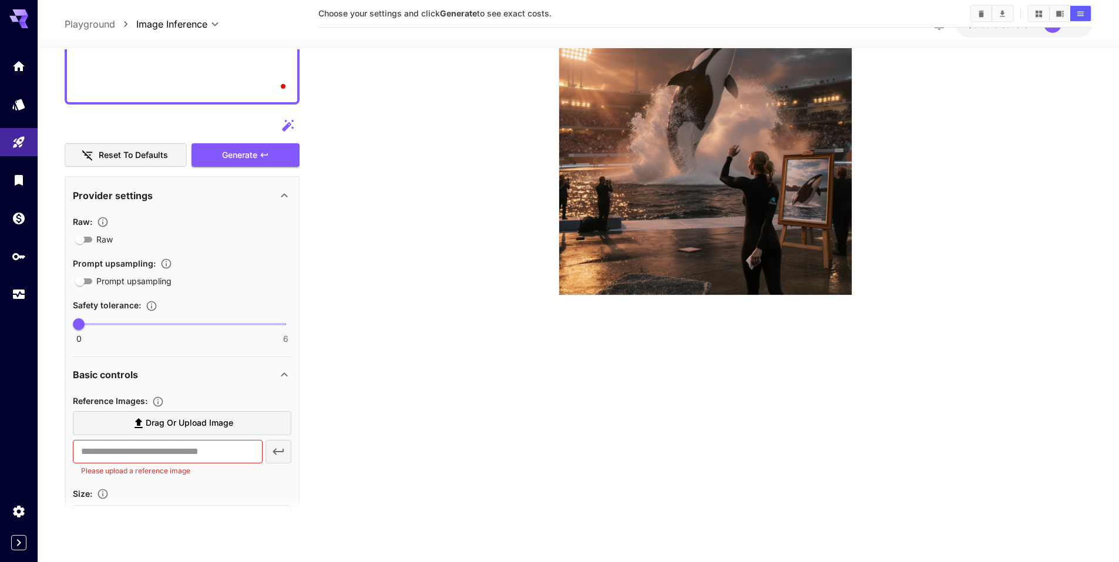
scroll to position [330, 0]
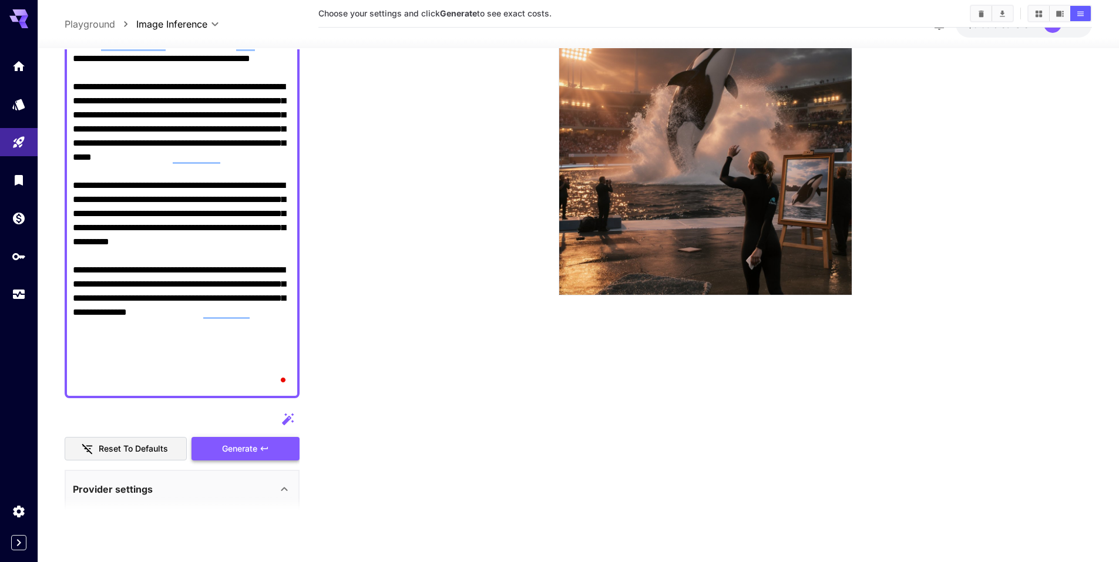
click at [246, 448] on span "Generate" at bounding box center [239, 448] width 35 height 15
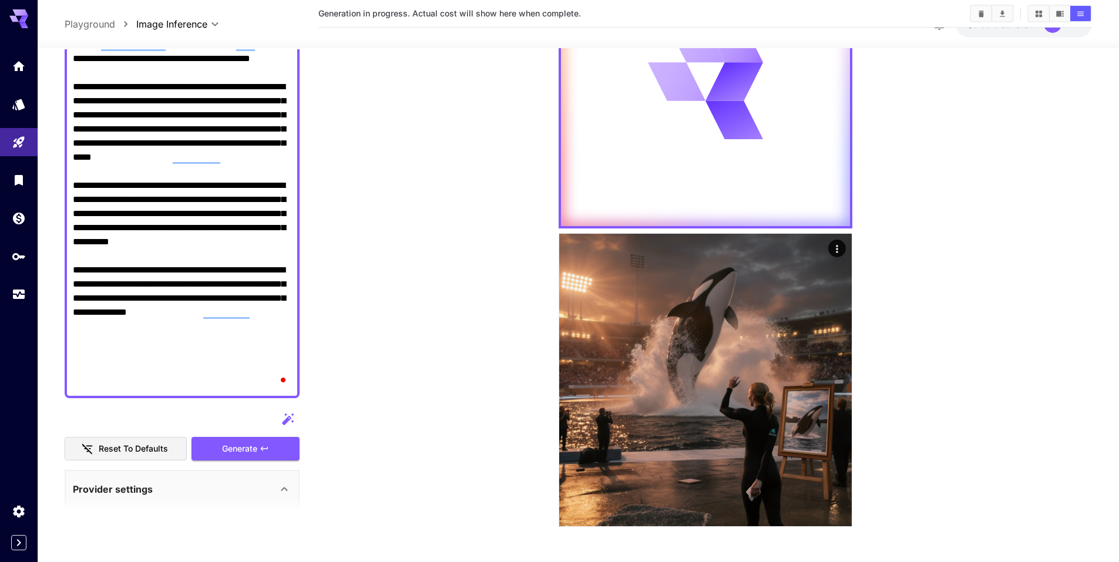
scroll to position [0, 0]
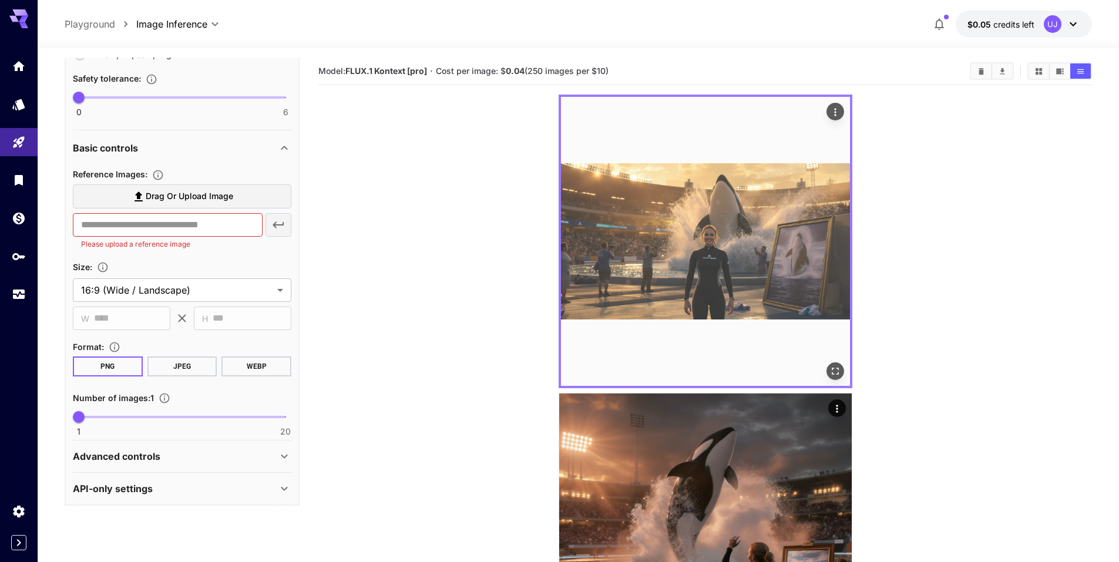
click at [677, 260] on img at bounding box center [705, 241] width 289 height 289
click at [793, 263] on img at bounding box center [705, 241] width 289 height 289
click at [804, 229] on img at bounding box center [705, 241] width 289 height 289
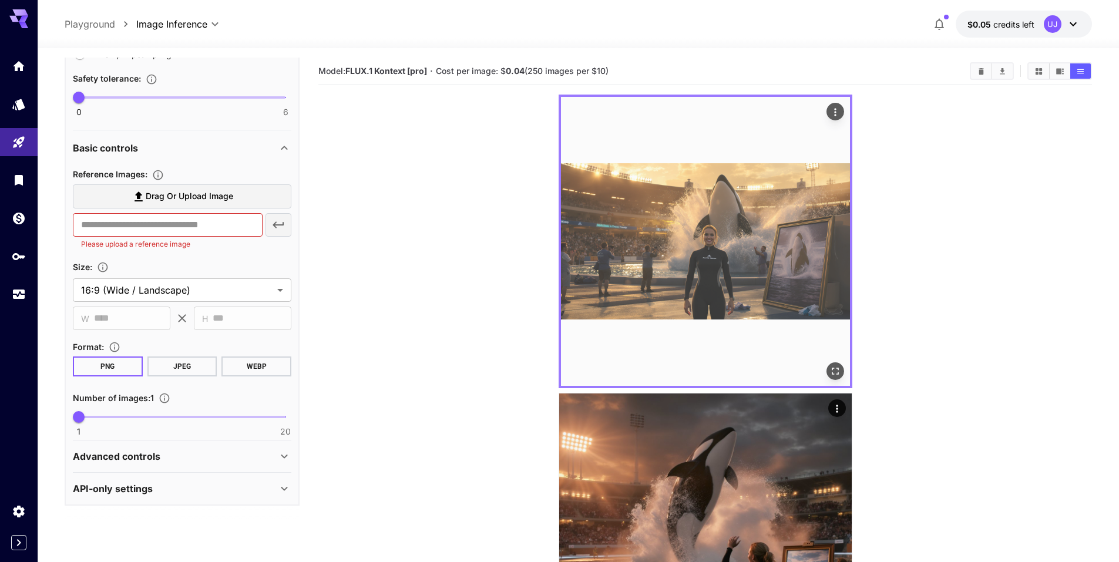
click at [804, 229] on img at bounding box center [705, 241] width 289 height 289
click at [839, 368] on icon "Open in fullscreen" at bounding box center [836, 371] width 12 height 12
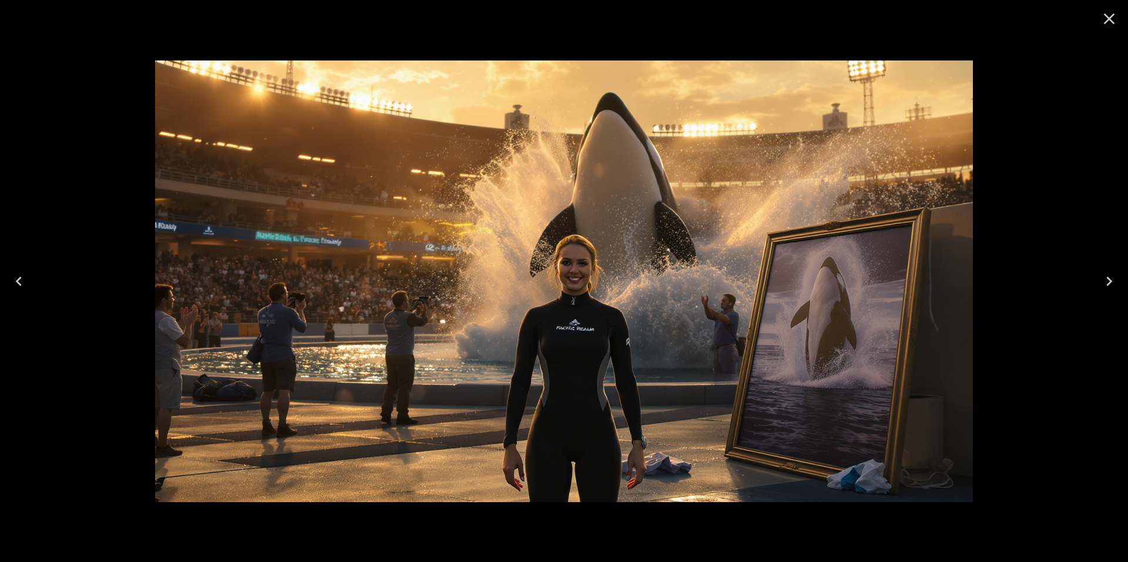
click at [1109, 21] on icon "Close" at bounding box center [1109, 18] width 19 height 19
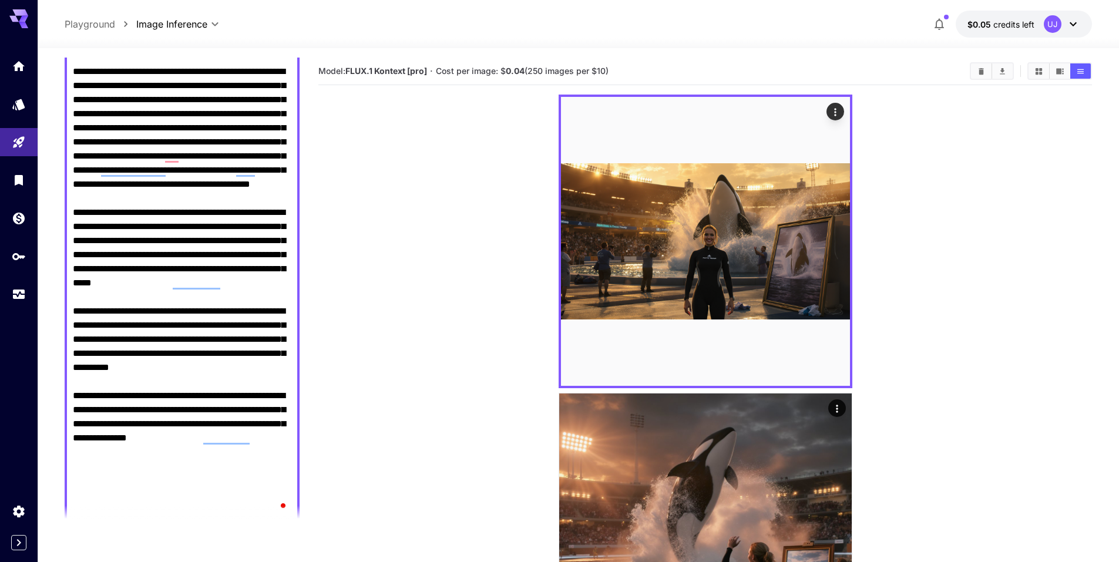
click at [190, 292] on textarea "Raw" at bounding box center [182, 234] width 219 height 564
paste textarea "**********"
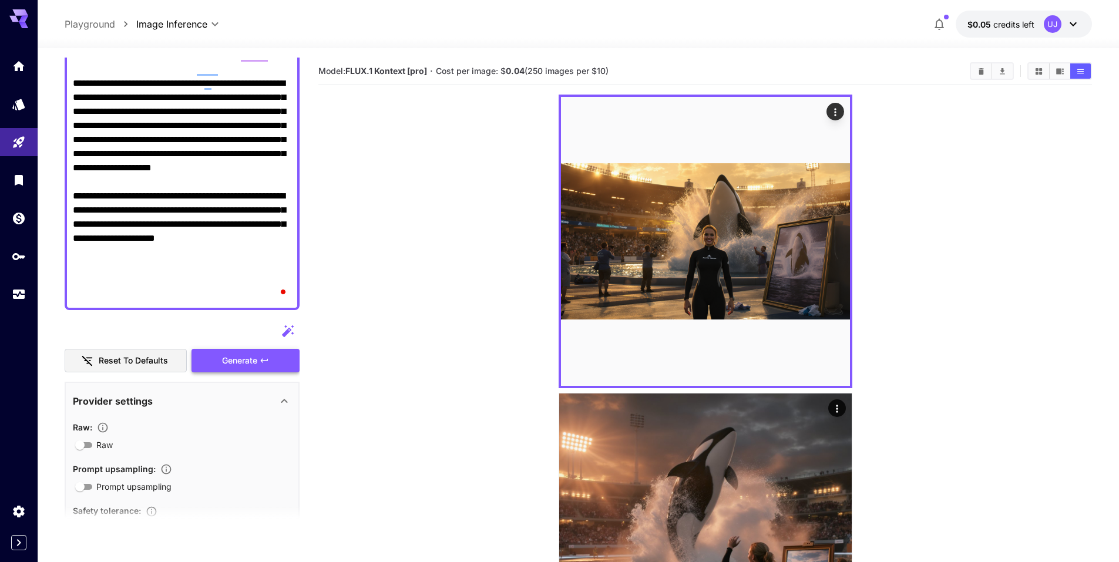
type textarea "**********"
click at [257, 355] on span "Generate" at bounding box center [239, 361] width 35 height 15
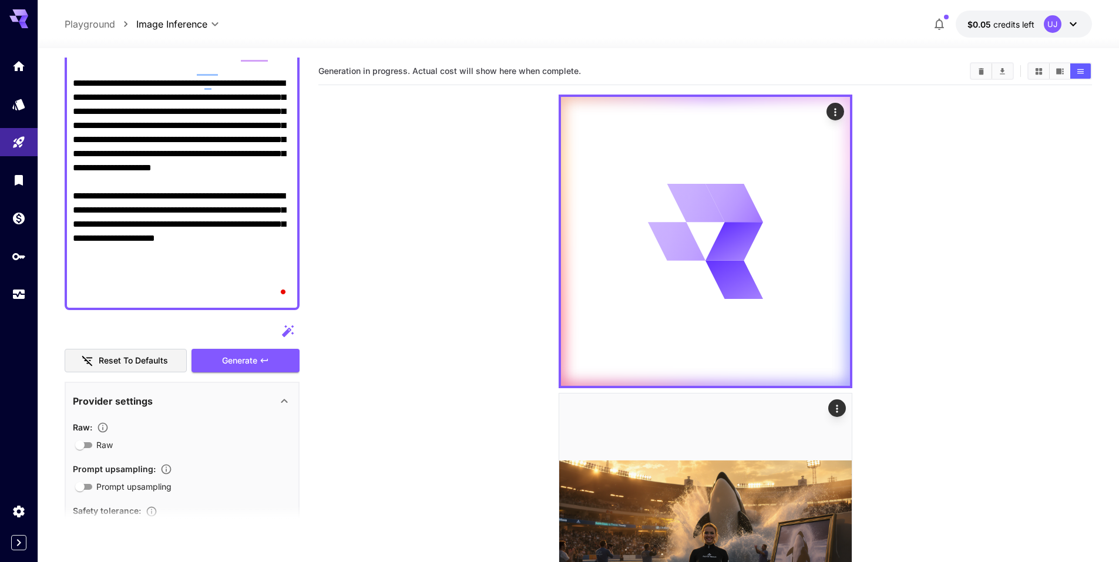
click at [288, 327] on icon "button" at bounding box center [288, 331] width 14 height 14
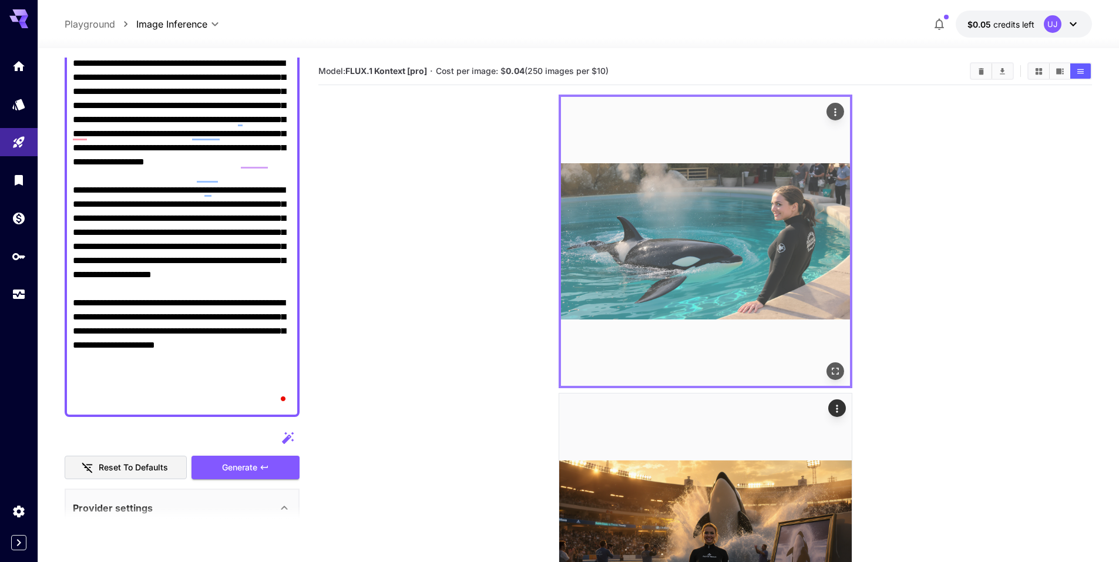
click at [839, 371] on icon "Open in fullscreen" at bounding box center [836, 371] width 12 height 12
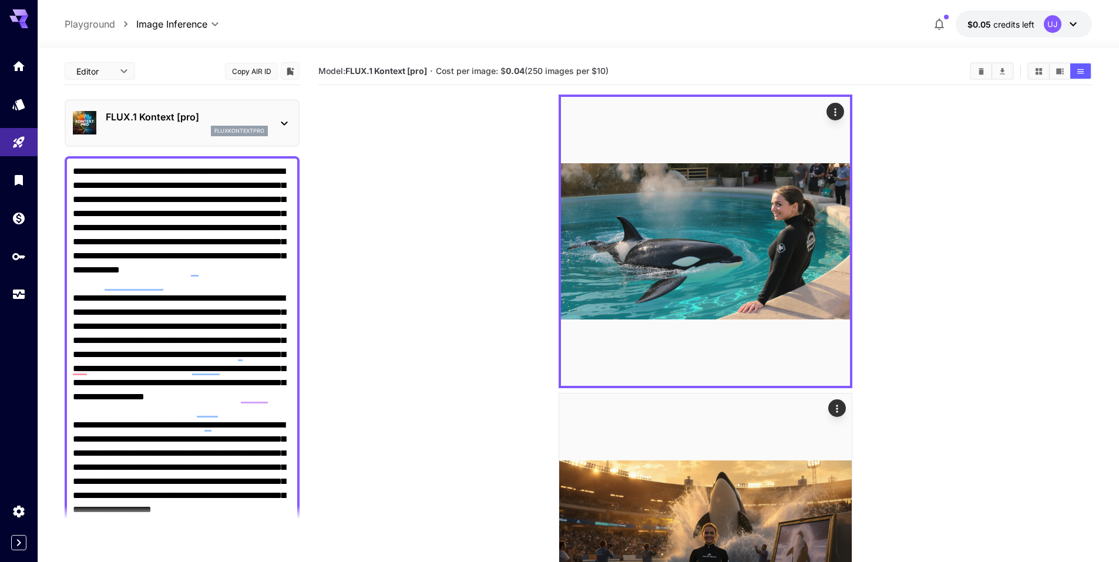
scroll to position [235, 0]
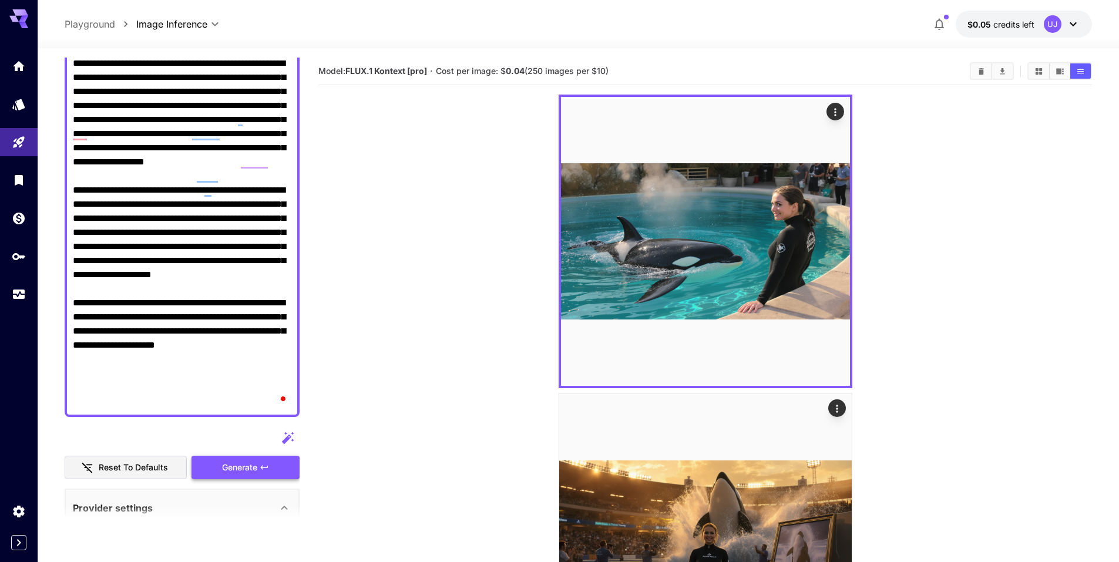
click at [283, 461] on button "Generate" at bounding box center [246, 468] width 108 height 24
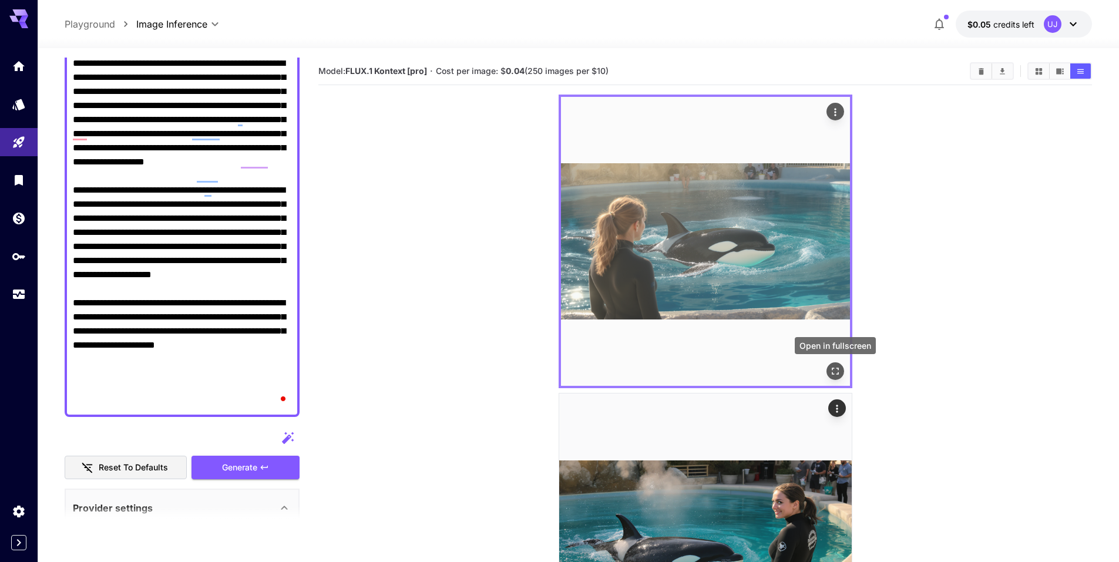
click at [834, 370] on icon "Open in fullscreen" at bounding box center [836, 371] width 12 height 12
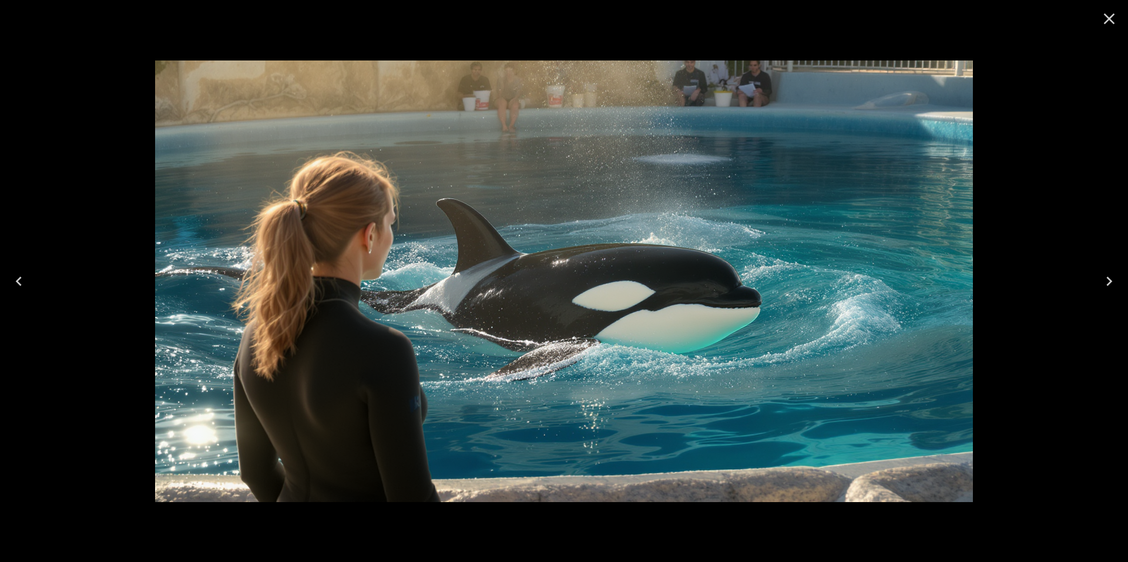
click at [1110, 25] on icon "Close" at bounding box center [1109, 18] width 19 height 19
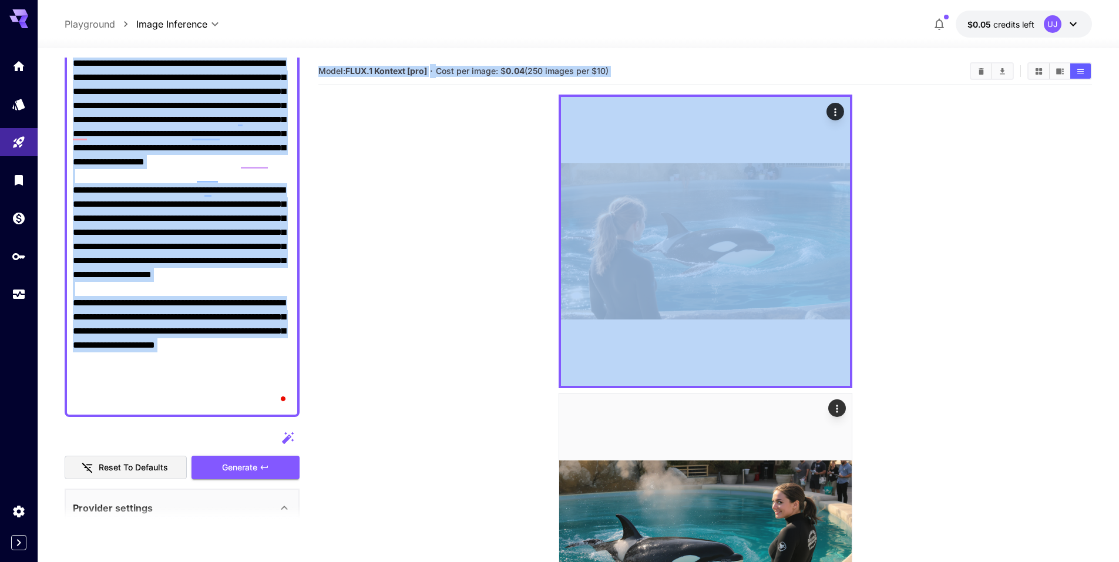
drag, startPoint x: 538, startPoint y: 106, endPoint x: 55, endPoint y: 244, distance: 502.2
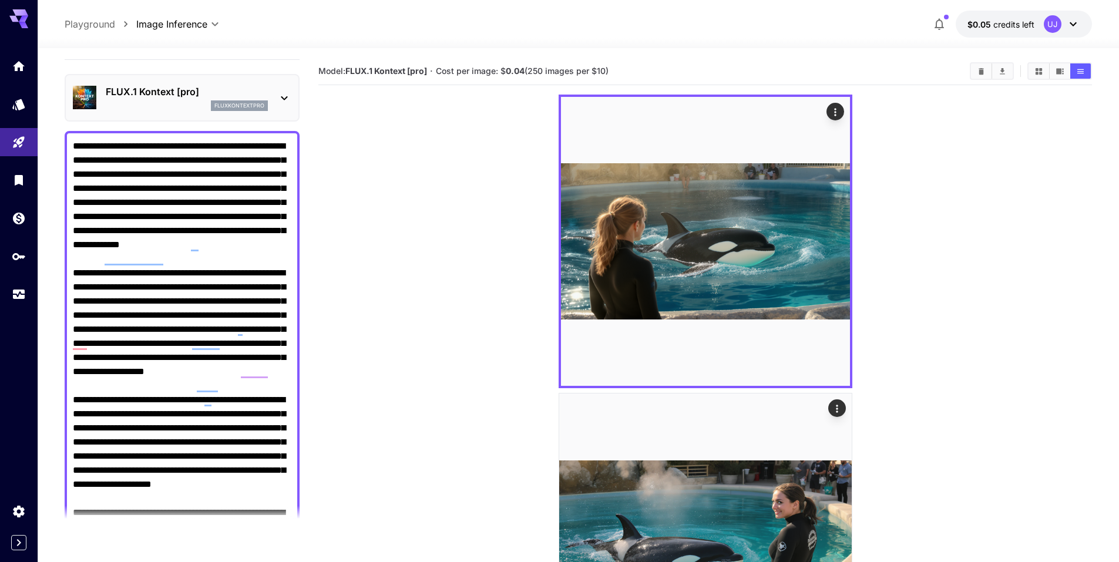
scroll to position [0, 0]
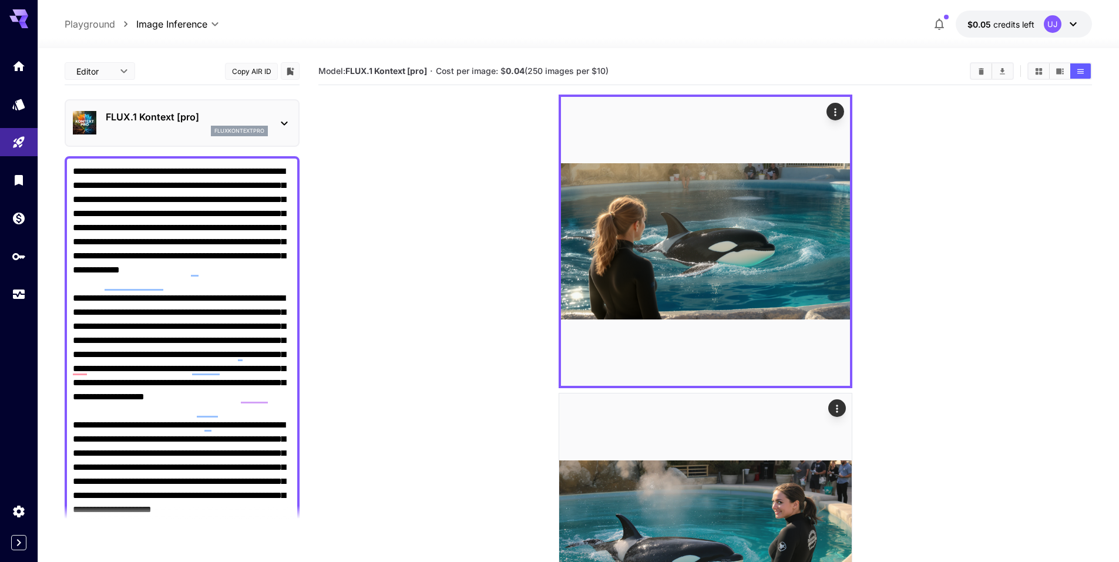
drag, startPoint x: 49, startPoint y: 231, endPoint x: 230, endPoint y: 415, distance: 258.0
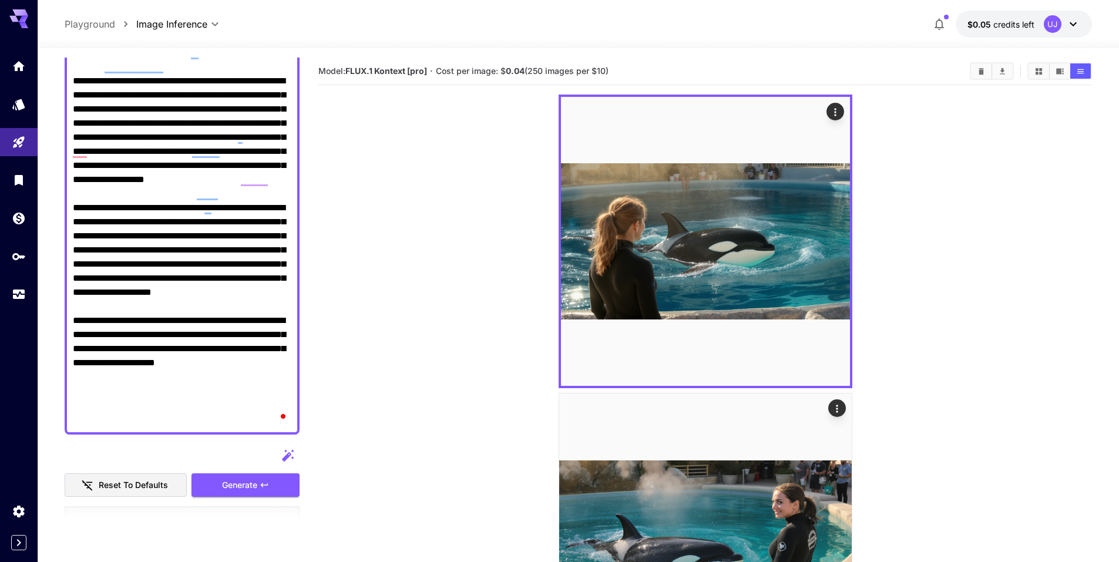
scroll to position [235, 0]
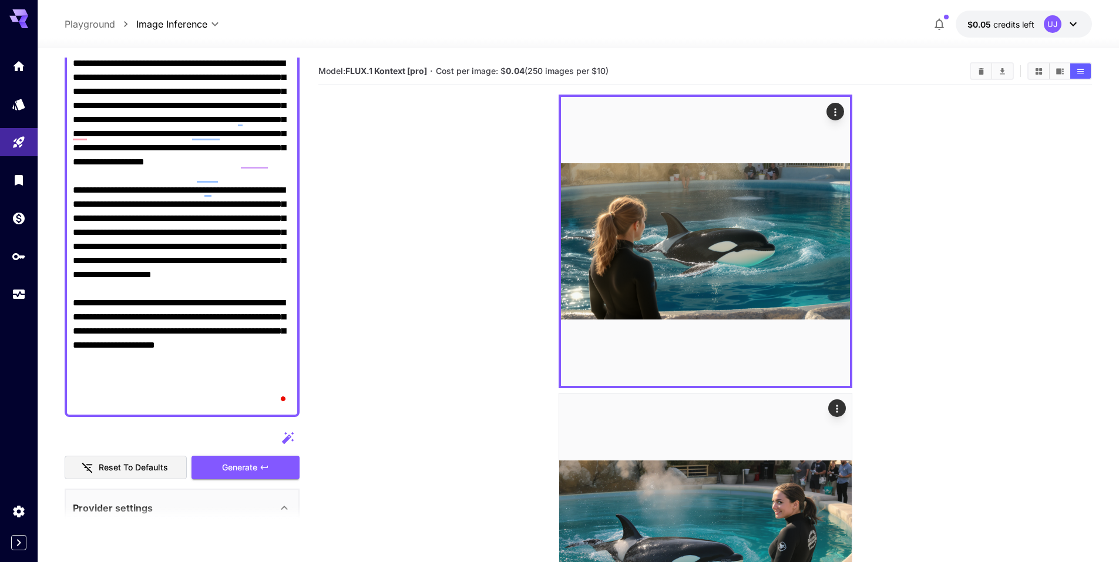
drag, startPoint x: 63, startPoint y: 260, endPoint x: 294, endPoint y: 306, distance: 234.7
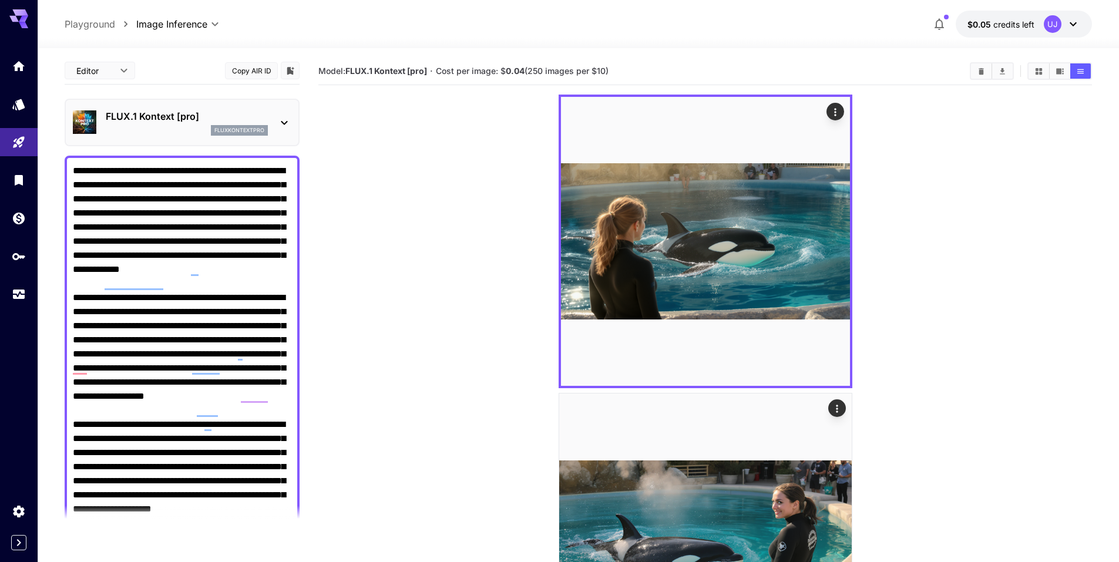
scroll to position [0, 0]
click at [288, 340] on textarea "Raw" at bounding box center [182, 404] width 219 height 479
drag, startPoint x: 288, startPoint y: 340, endPoint x: 51, endPoint y: 156, distance: 300.3
click at [125, 184] on textarea "Raw" at bounding box center [182, 404] width 219 height 479
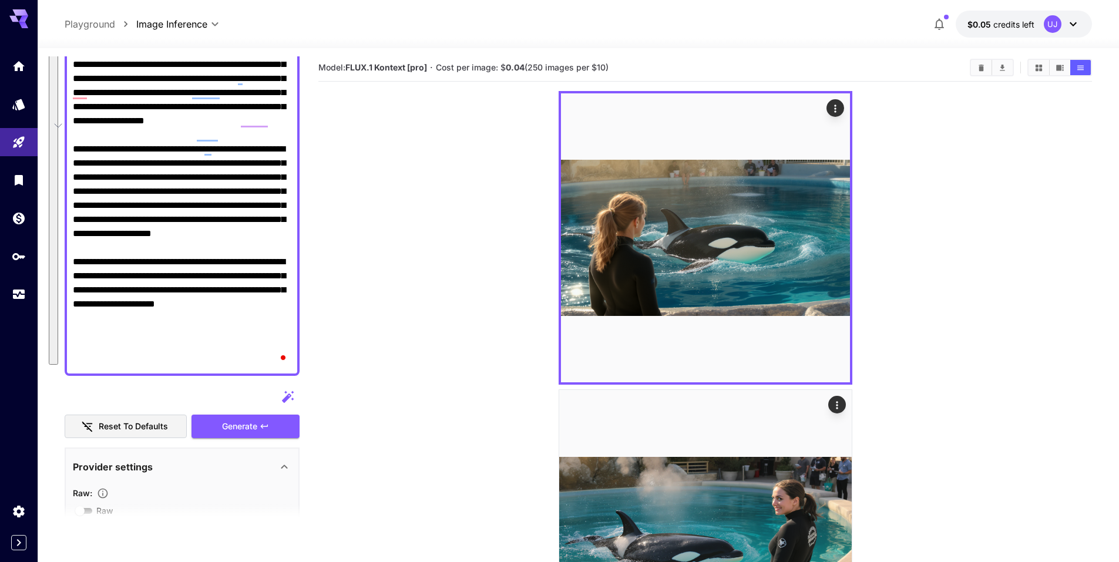
drag, startPoint x: 74, startPoint y: 172, endPoint x: 269, endPoint y: 364, distance: 273.8
click at [269, 364] on textarea "Raw" at bounding box center [182, 127] width 219 height 479
click at [267, 362] on textarea "Raw" at bounding box center [182, 127] width 219 height 479
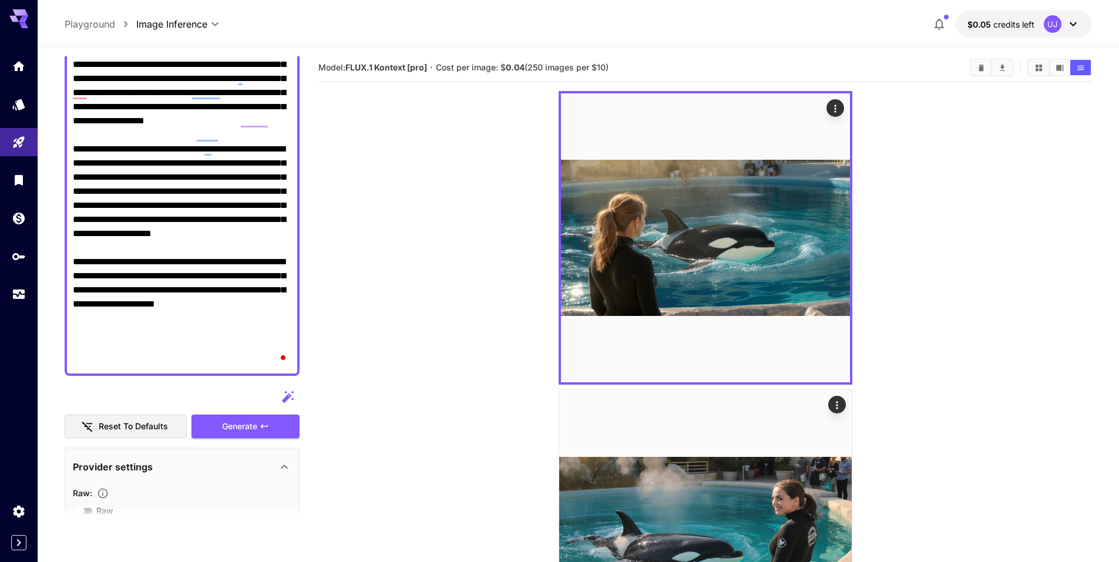
click at [267, 362] on textarea "Raw" at bounding box center [182, 127] width 219 height 479
click at [267, 363] on textarea "Raw" at bounding box center [182, 127] width 219 height 479
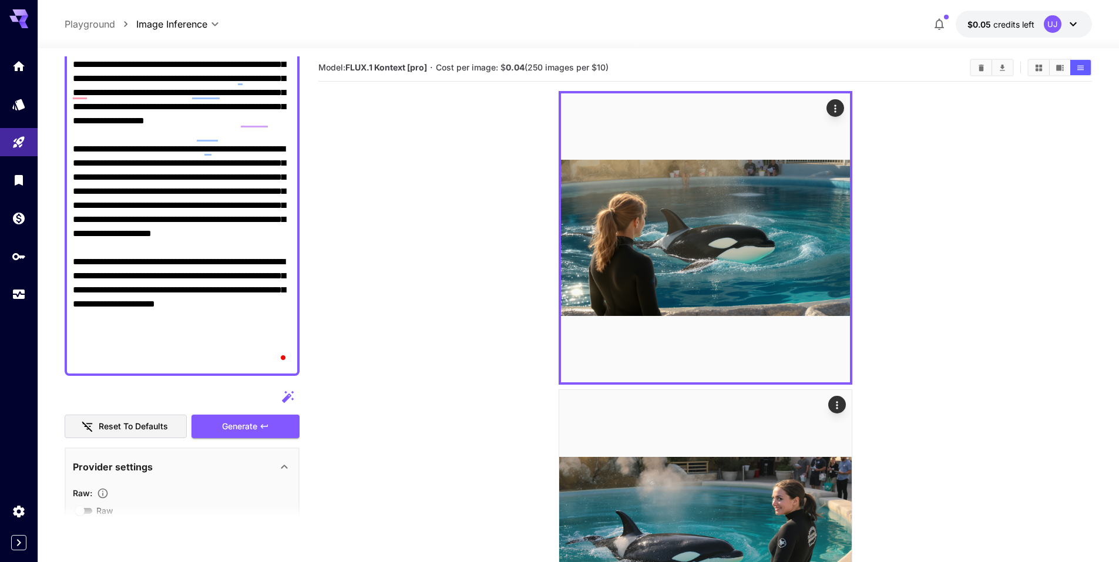
click at [265, 364] on textarea "Raw" at bounding box center [182, 127] width 219 height 479
click at [266, 364] on textarea "Raw" at bounding box center [182, 127] width 219 height 479
click at [246, 347] on textarea "Raw" at bounding box center [182, 127] width 219 height 479
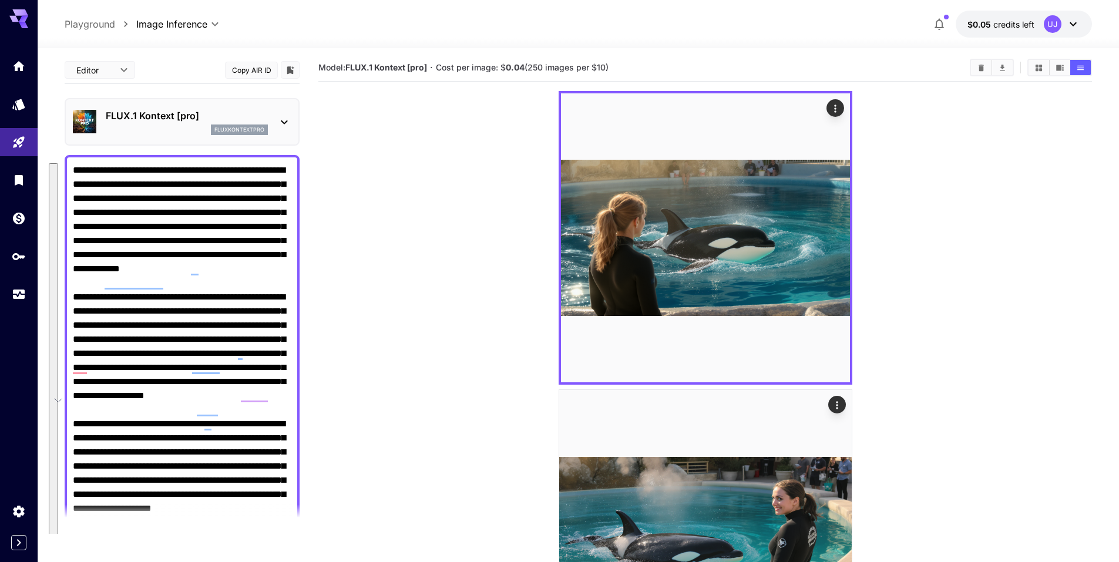
drag, startPoint x: 146, startPoint y: 358, endPoint x: 77, endPoint y: 170, distance: 199.8
click at [77, 170] on textarea "Raw" at bounding box center [182, 402] width 219 height 479
click at [73, 173] on textarea "Raw" at bounding box center [182, 402] width 219 height 479
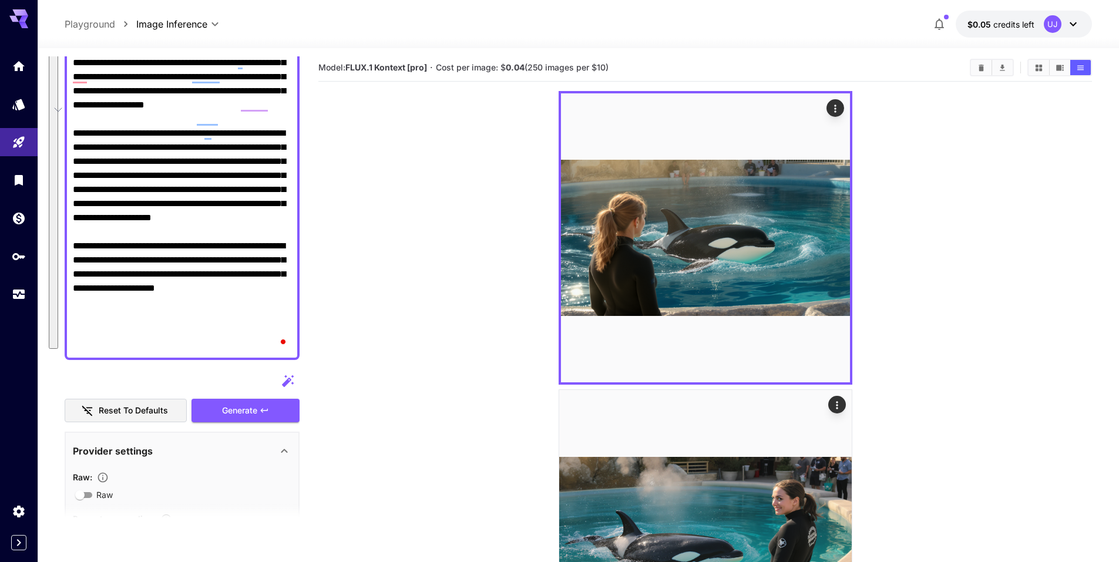
drag, startPoint x: 73, startPoint y: 173, endPoint x: 210, endPoint y: 353, distance: 225.2
click at [213, 357] on div at bounding box center [182, 112] width 235 height 496
click at [205, 346] on textarea "Raw" at bounding box center [182, 112] width 219 height 479
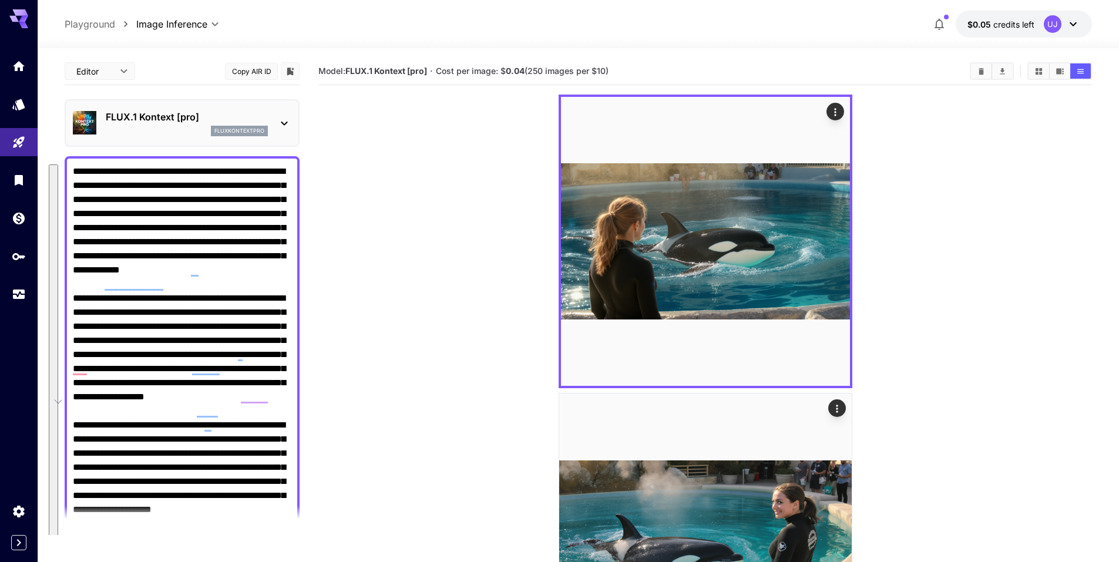
drag, startPoint x: 201, startPoint y: 346, endPoint x: 66, endPoint y: 173, distance: 219.3
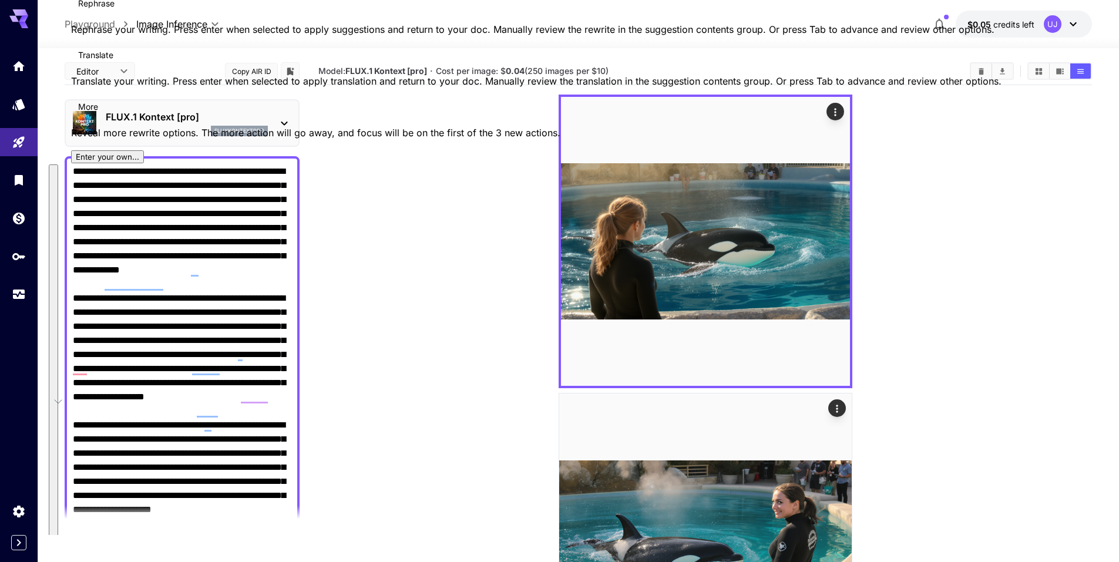
click at [58, 173] on button "See rewrite suggestions" at bounding box center [53, 403] width 9 height 477
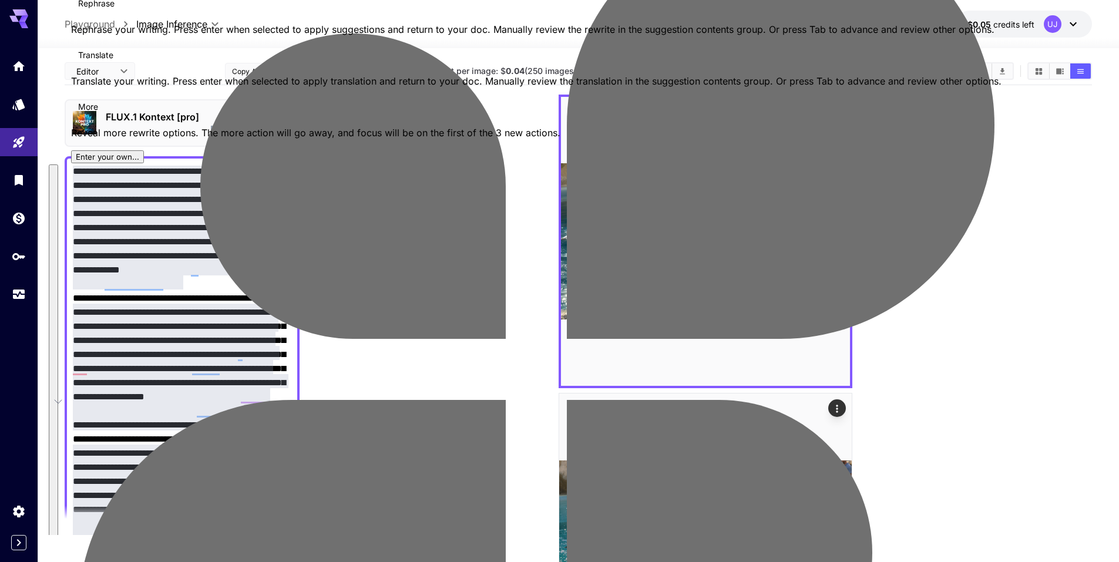
click at [58, 173] on button "See rewrite suggestions" at bounding box center [53, 403] width 9 height 477
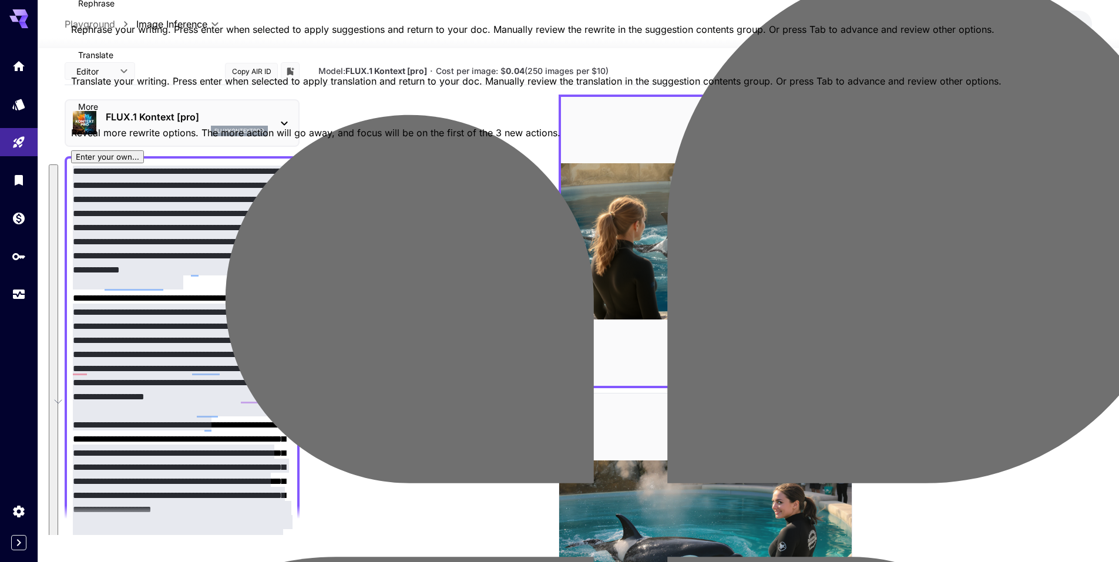
click at [58, 173] on button "See rewrite suggestions" at bounding box center [53, 403] width 9 height 477
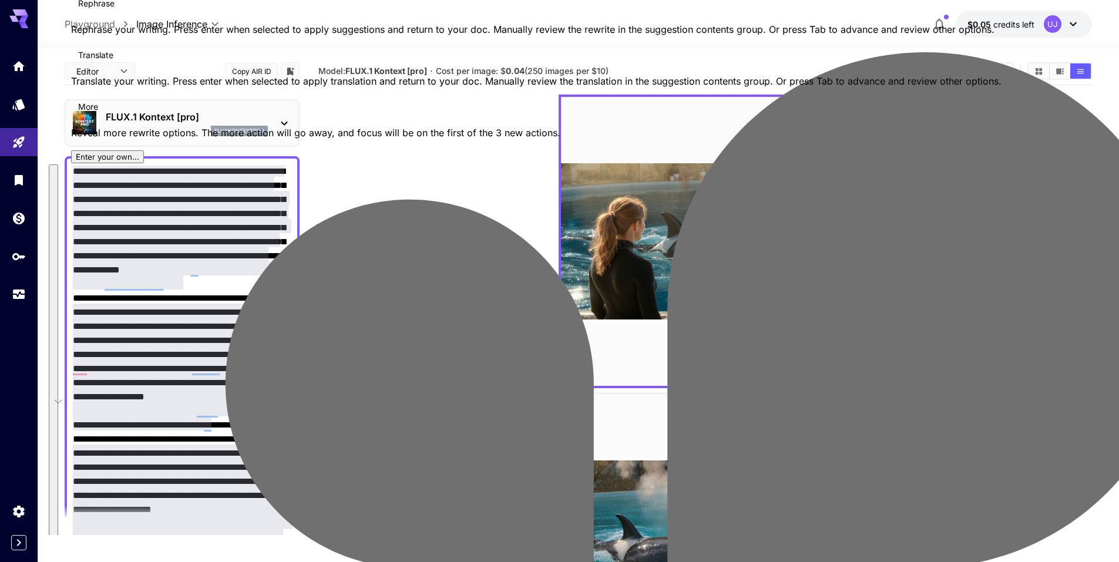
click at [58, 173] on button "See rewrite suggestions" at bounding box center [53, 403] width 9 height 477
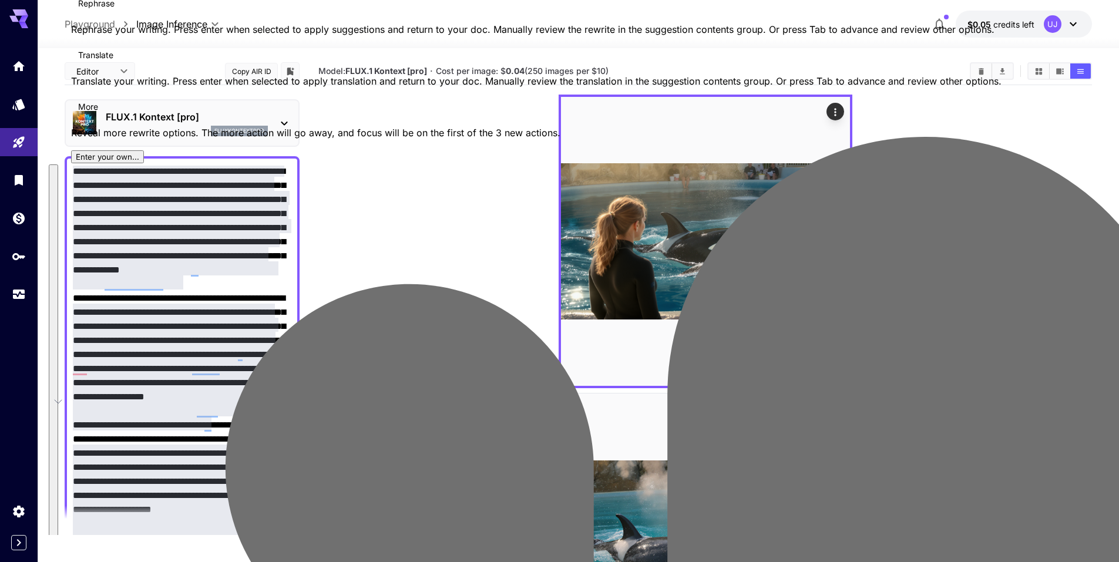
click at [58, 173] on button "See rewrite suggestions" at bounding box center [53, 403] width 9 height 477
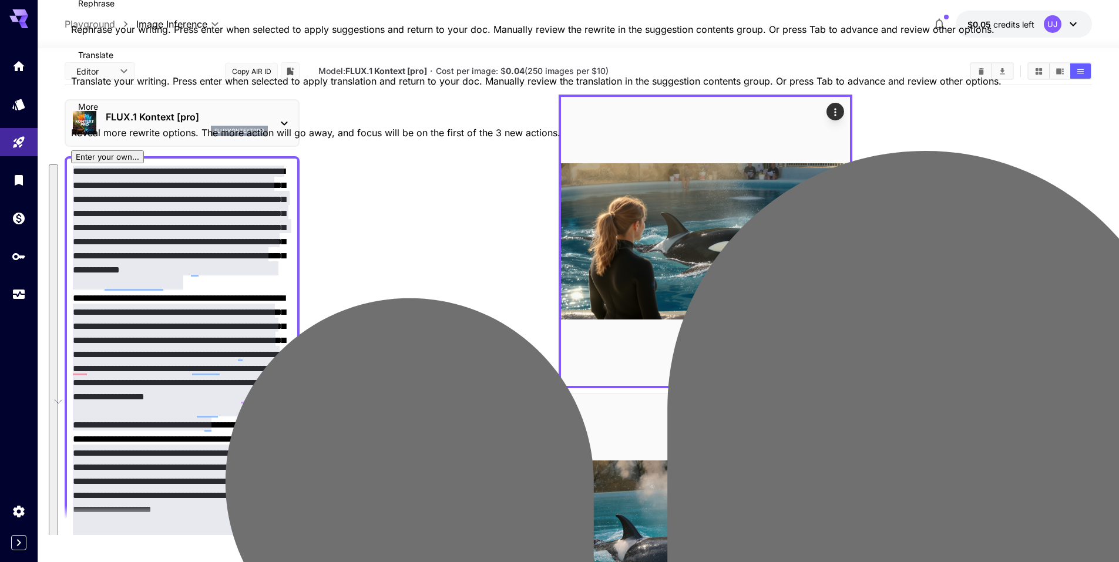
click at [58, 173] on button "See rewrite suggestions" at bounding box center [53, 403] width 9 height 477
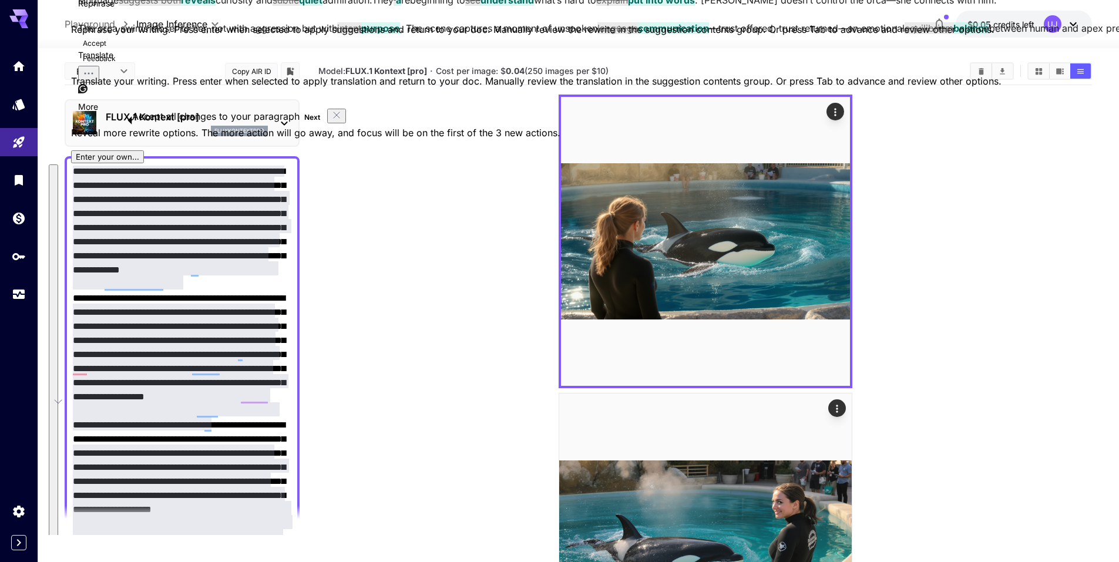
click at [58, 173] on button "See rewrite suggestions" at bounding box center [53, 403] width 9 height 477
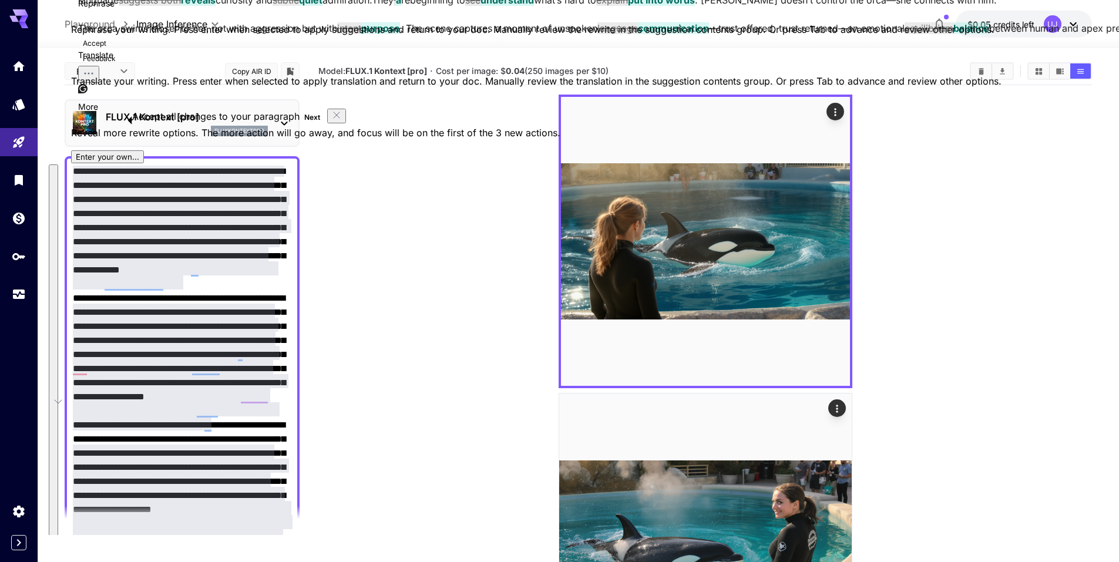
click at [58, 173] on button "See rewrite suggestions" at bounding box center [53, 403] width 9 height 477
click at [332, 120] on icon "Dismiss" at bounding box center [336, 114] width 9 height 9
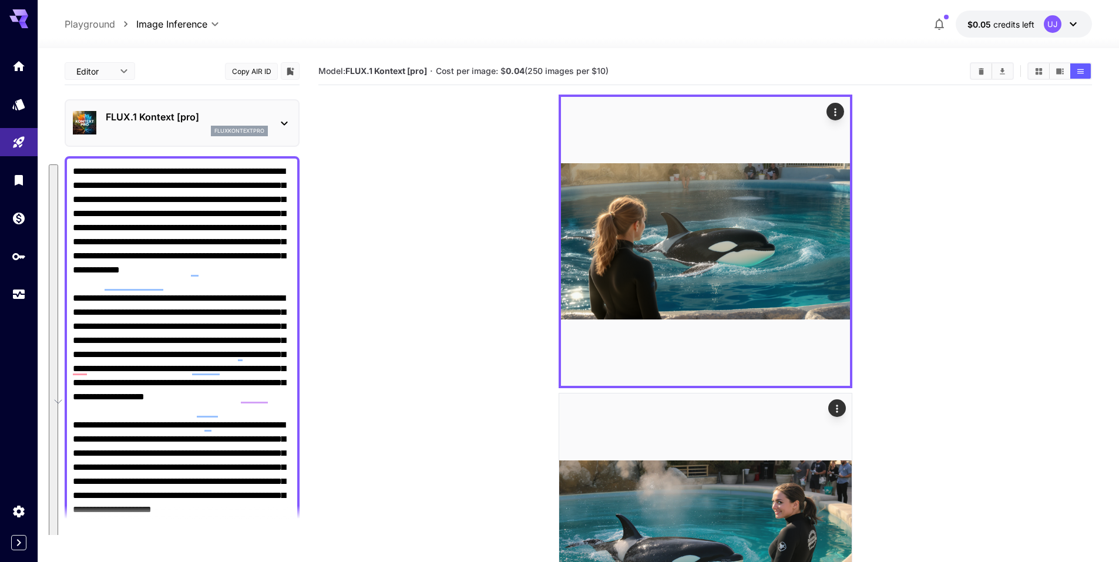
click at [19, 66] on icon "Home" at bounding box center [20, 63] width 12 height 10
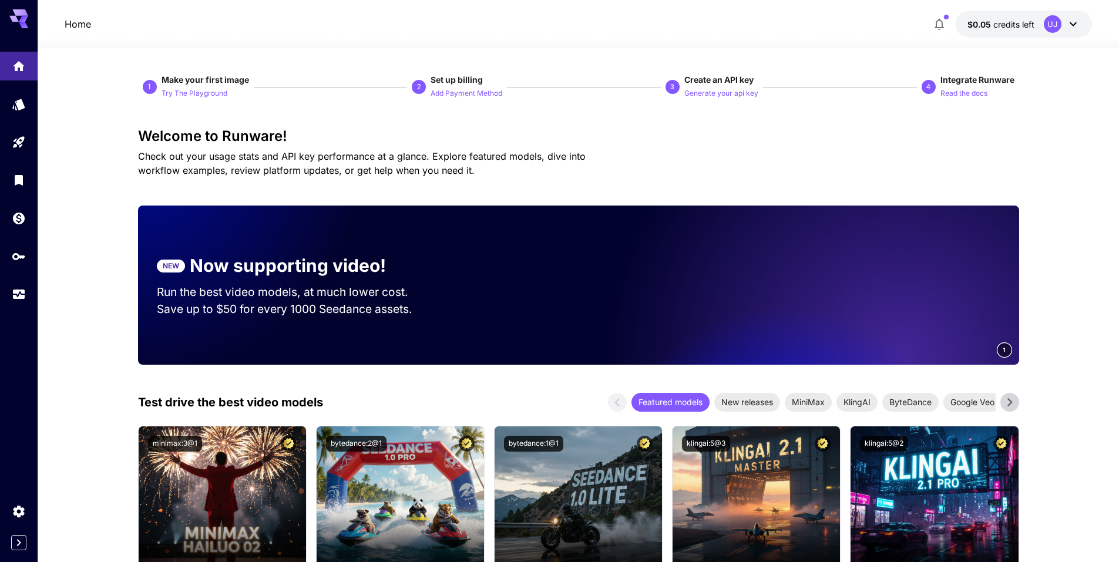
drag, startPoint x: 515, startPoint y: 0, endPoint x: 938, endPoint y: 25, distance: 423.8
click at [938, 25] on icon "button" at bounding box center [939, 24] width 14 height 14
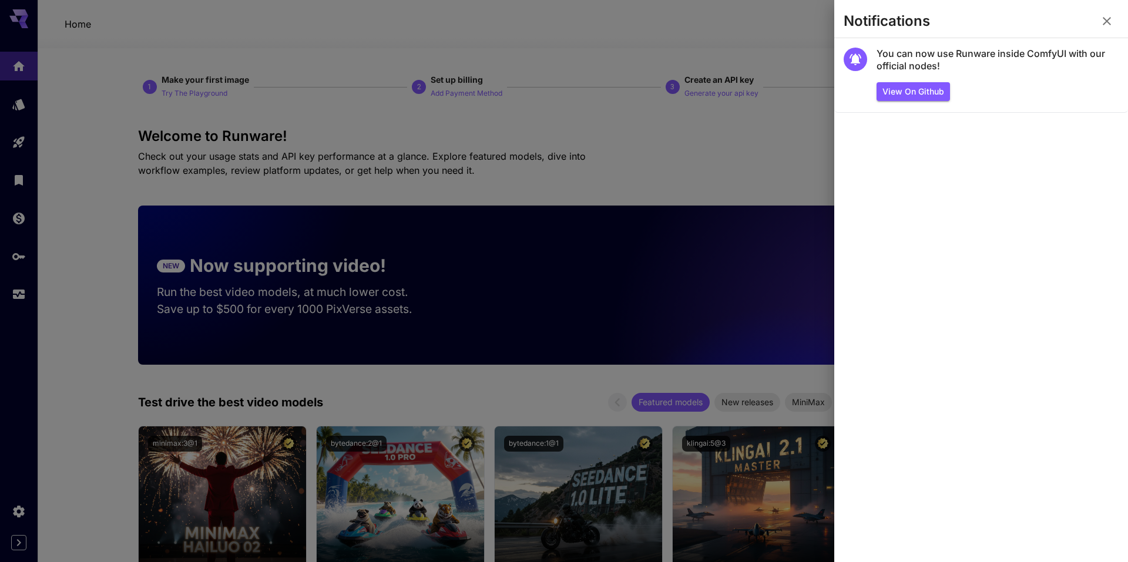
click at [1106, 24] on icon "button" at bounding box center [1107, 21] width 14 height 14
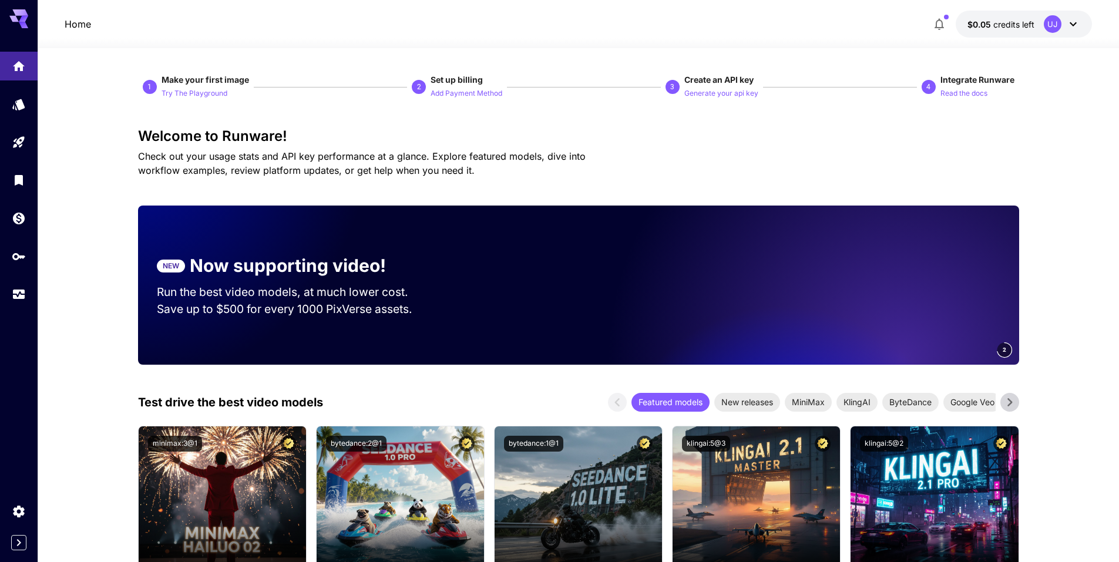
drag, startPoint x: 787, startPoint y: 70, endPoint x: 560, endPoint y: 96, distance: 228.3
drag, startPoint x: 506, startPoint y: 99, endPoint x: 421, endPoint y: 64, distance: 92.2
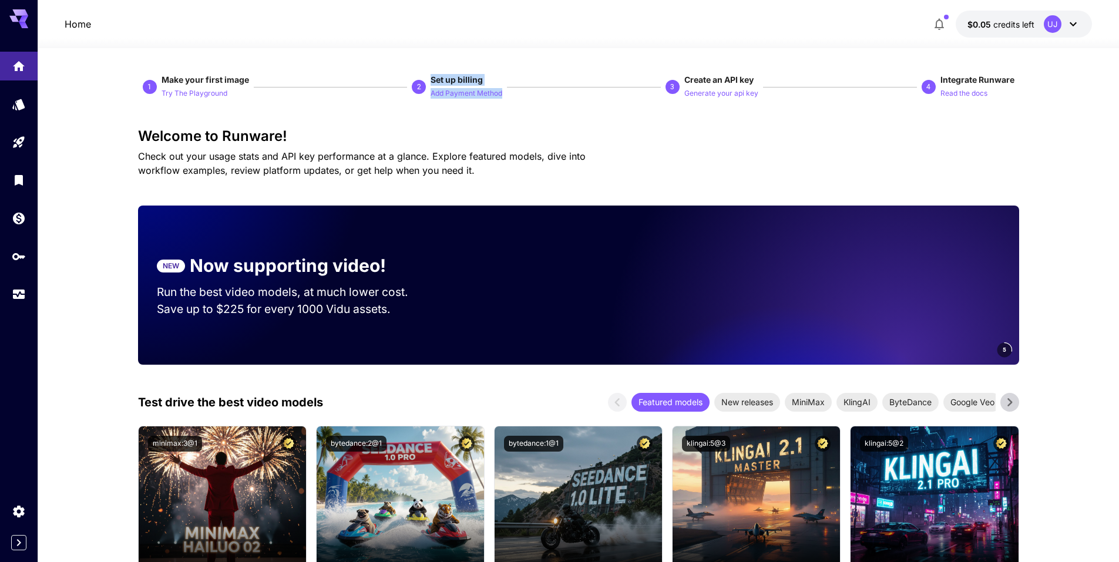
drag, startPoint x: 262, startPoint y: 78, endPoint x: 159, endPoint y: 80, distance: 102.8
click at [159, 80] on div "1 Make your first image Try The Playground 2 Set up billing Add Payment Method …" at bounding box center [578, 87] width 881 height 26
click at [1011, 98] on span "Integrate Runware Read the docs" at bounding box center [978, 87] width 74 height 26
drag, startPoint x: 1008, startPoint y: 98, endPoint x: 902, endPoint y: 80, distance: 106.7
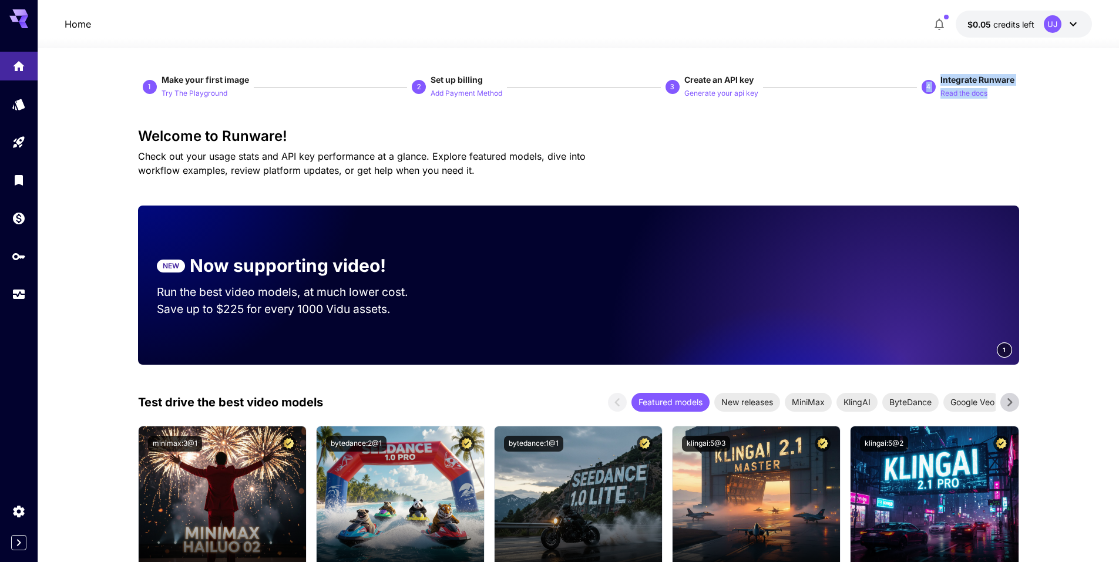
click at [902, 80] on div "1 Make your first image Try The Playground 2 Set up billing Add Payment Method …" at bounding box center [578, 87] width 881 height 26
drag, startPoint x: 1021, startPoint y: 98, endPoint x: 131, endPoint y: 81, distance: 890.3
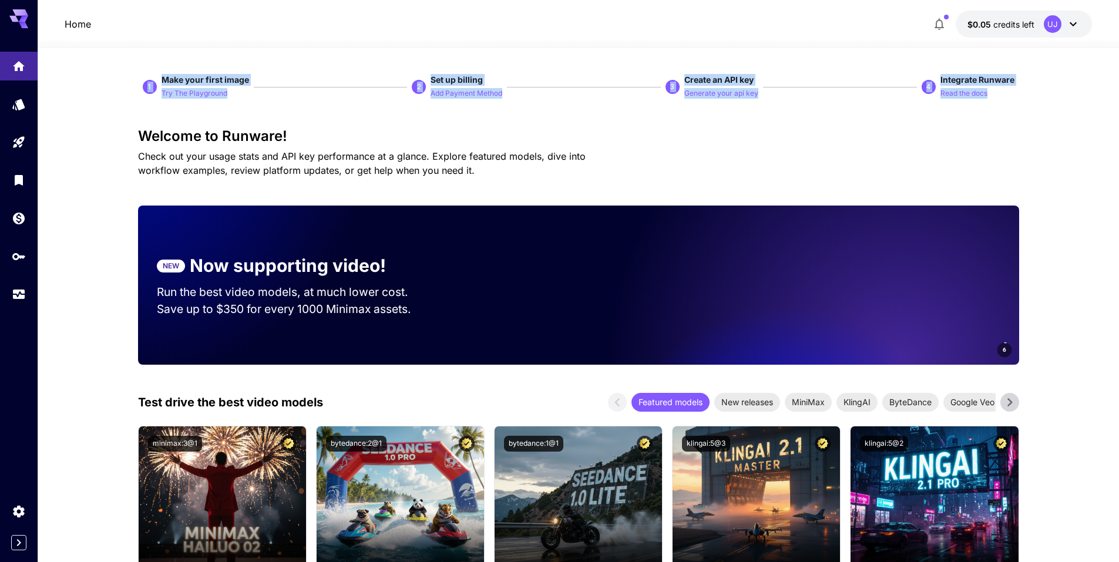
drag, startPoint x: 130, startPoint y: 82, endPoint x: 1014, endPoint y: 87, distance: 883.1
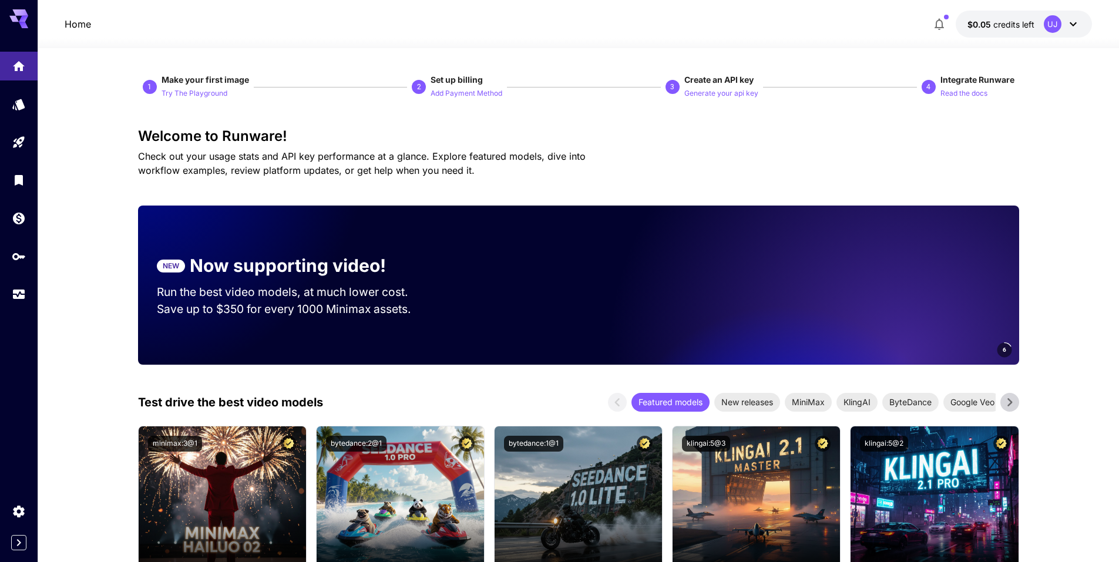
click at [380, 134] on h3 "Welcome to Runware!" at bounding box center [578, 136] width 881 height 16
drag, startPoint x: 127, startPoint y: 127, endPoint x: 417, endPoint y: 126, distance: 289.7
